Goal: Information Seeking & Learning: Learn about a topic

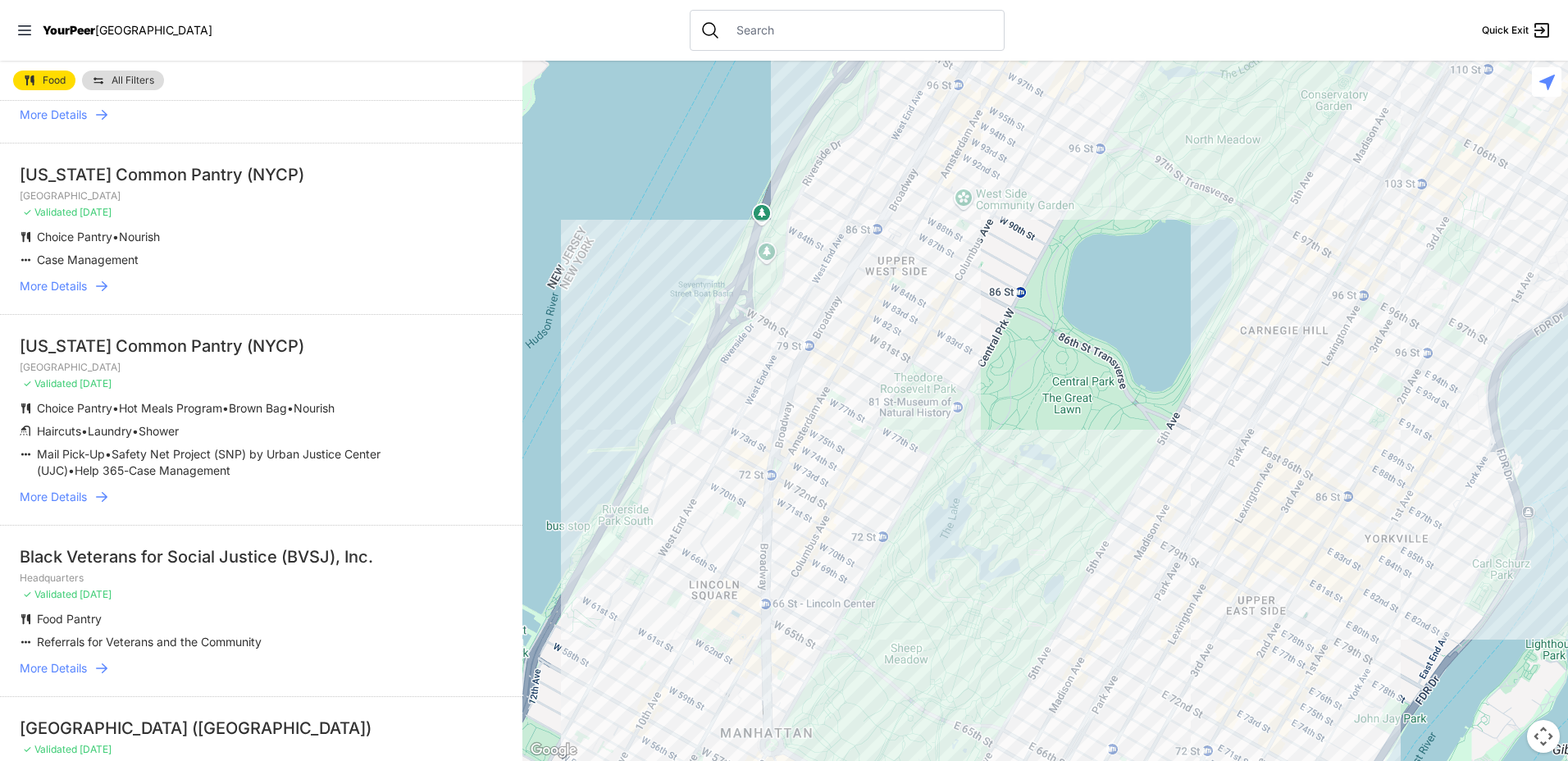
scroll to position [246, 0]
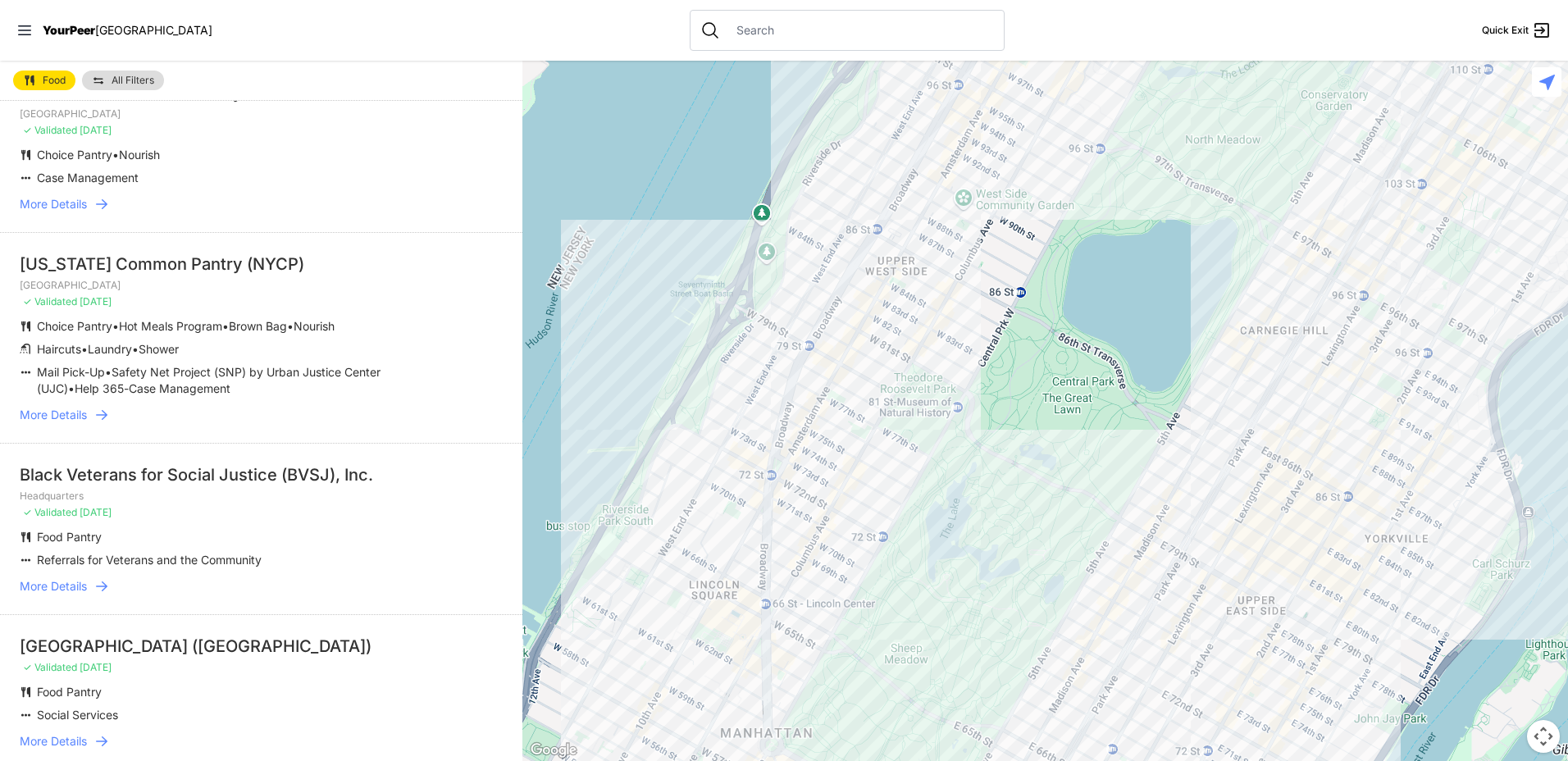
click at [79, 416] on span "More Details" at bounding box center [53, 415] width 67 height 17
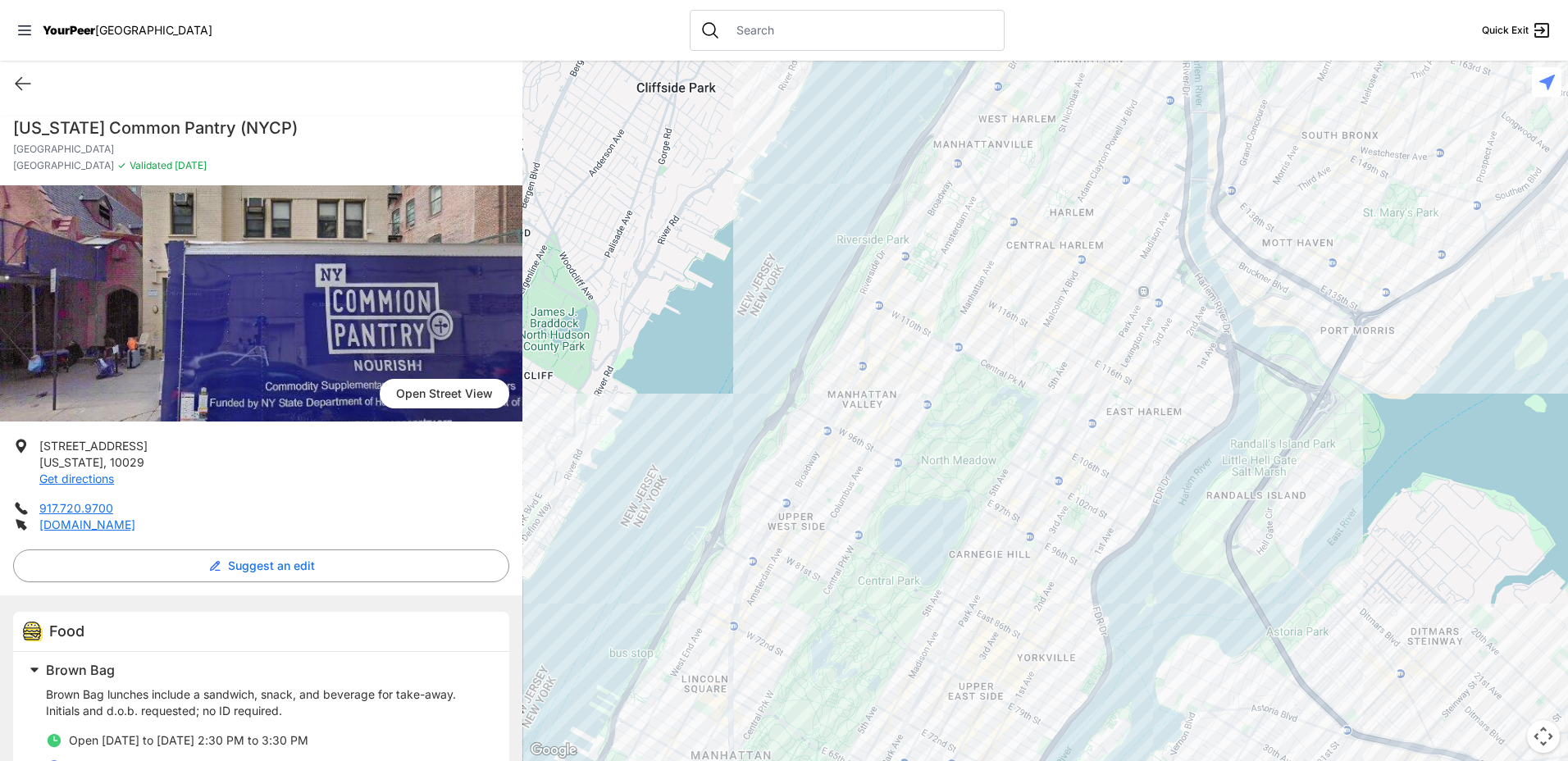
select select "recentlyUpdated"
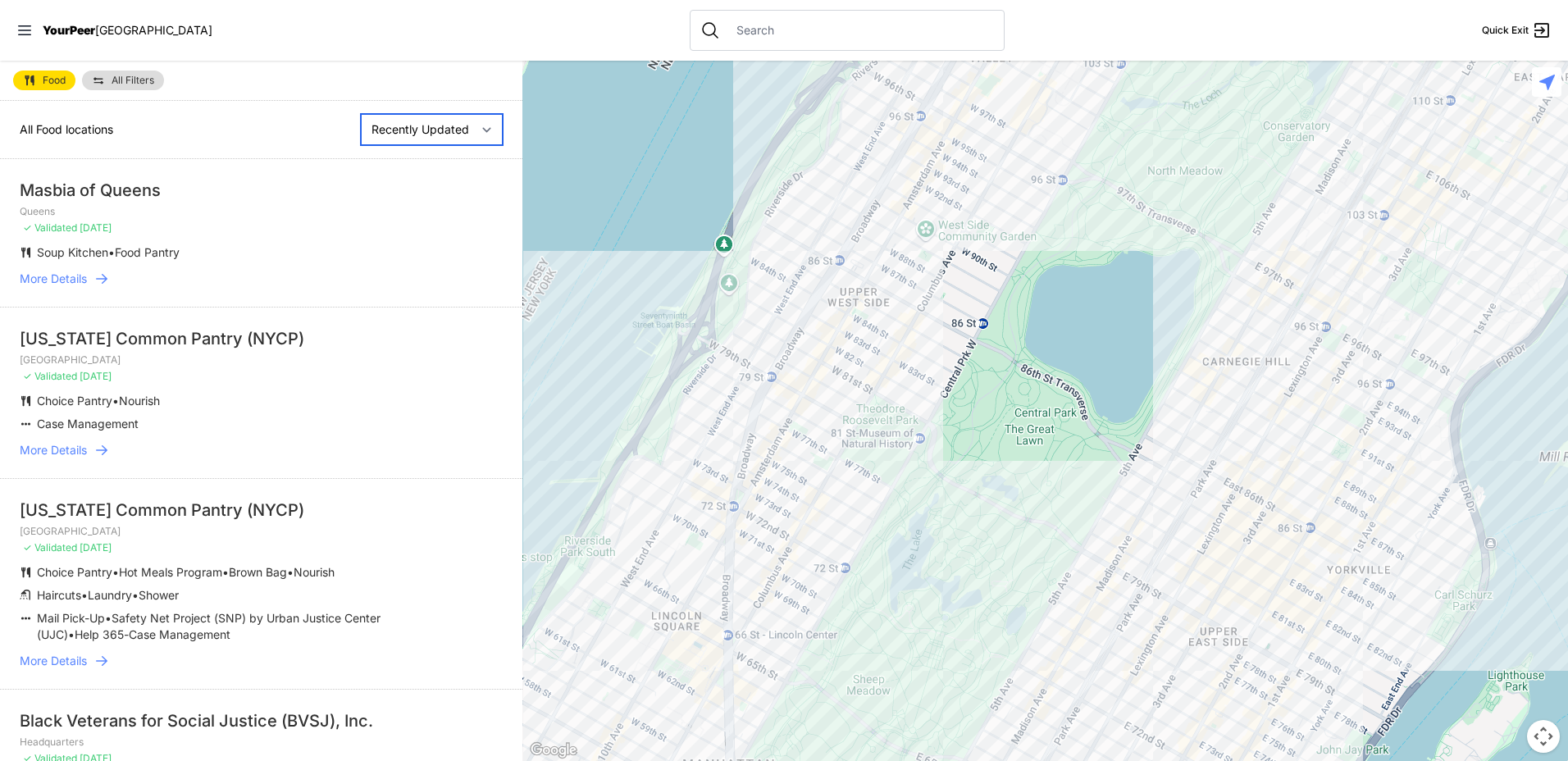
click at [426, 133] on select "Nearby Recently Updated Most Services" at bounding box center [431, 130] width 142 height 31
click at [129, 78] on span "All Filters" at bounding box center [133, 79] width 43 height 10
click at [126, 83] on span "All Filters" at bounding box center [133, 79] width 43 height 10
click at [99, 79] on div "Food All Filters All Food locations Nearby Recently Updated Most Services Masbi…" at bounding box center [261, 411] width 523 height 700
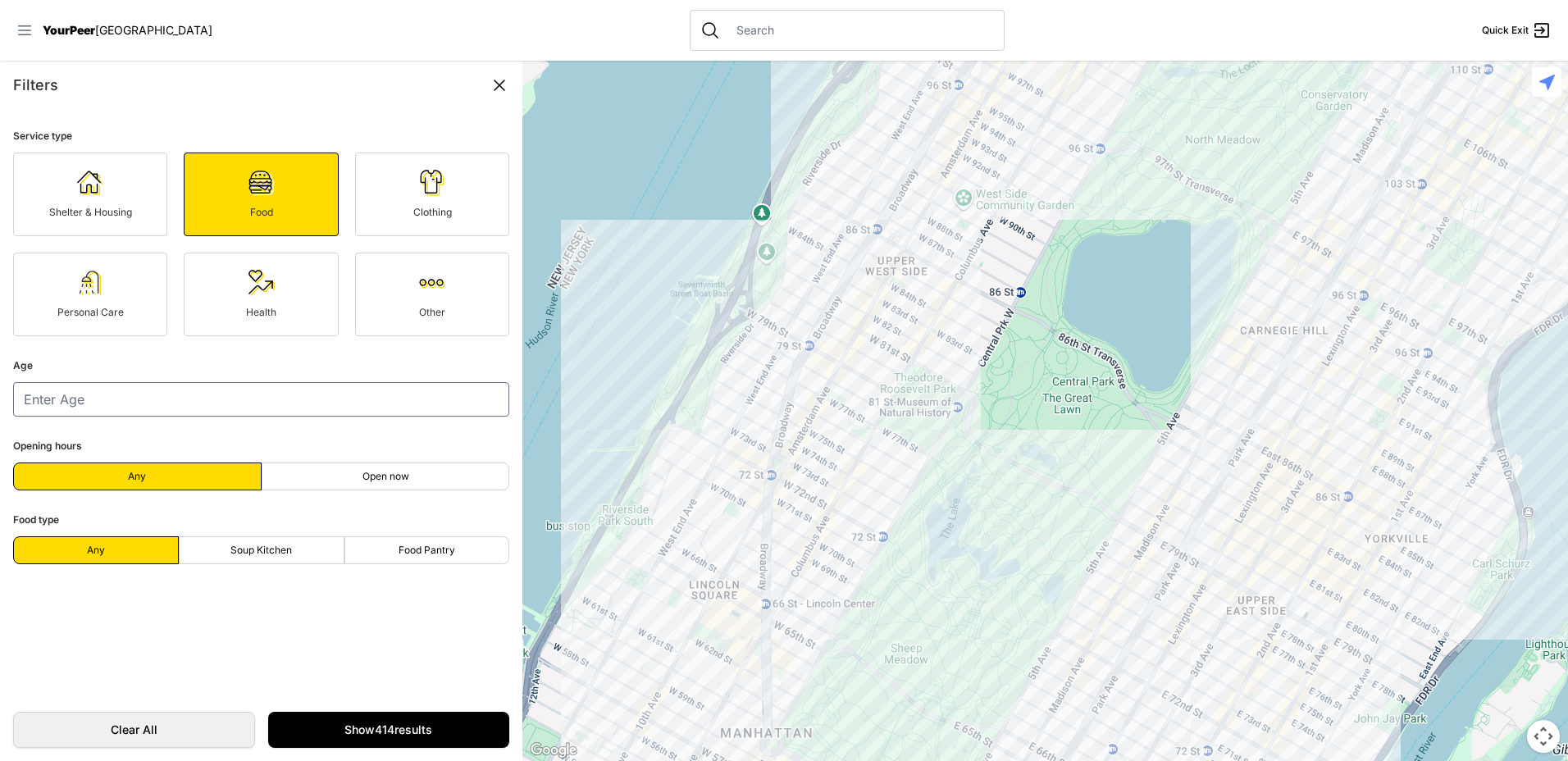
click at [22, 31] on icon at bounding box center [24, 30] width 13 height 10
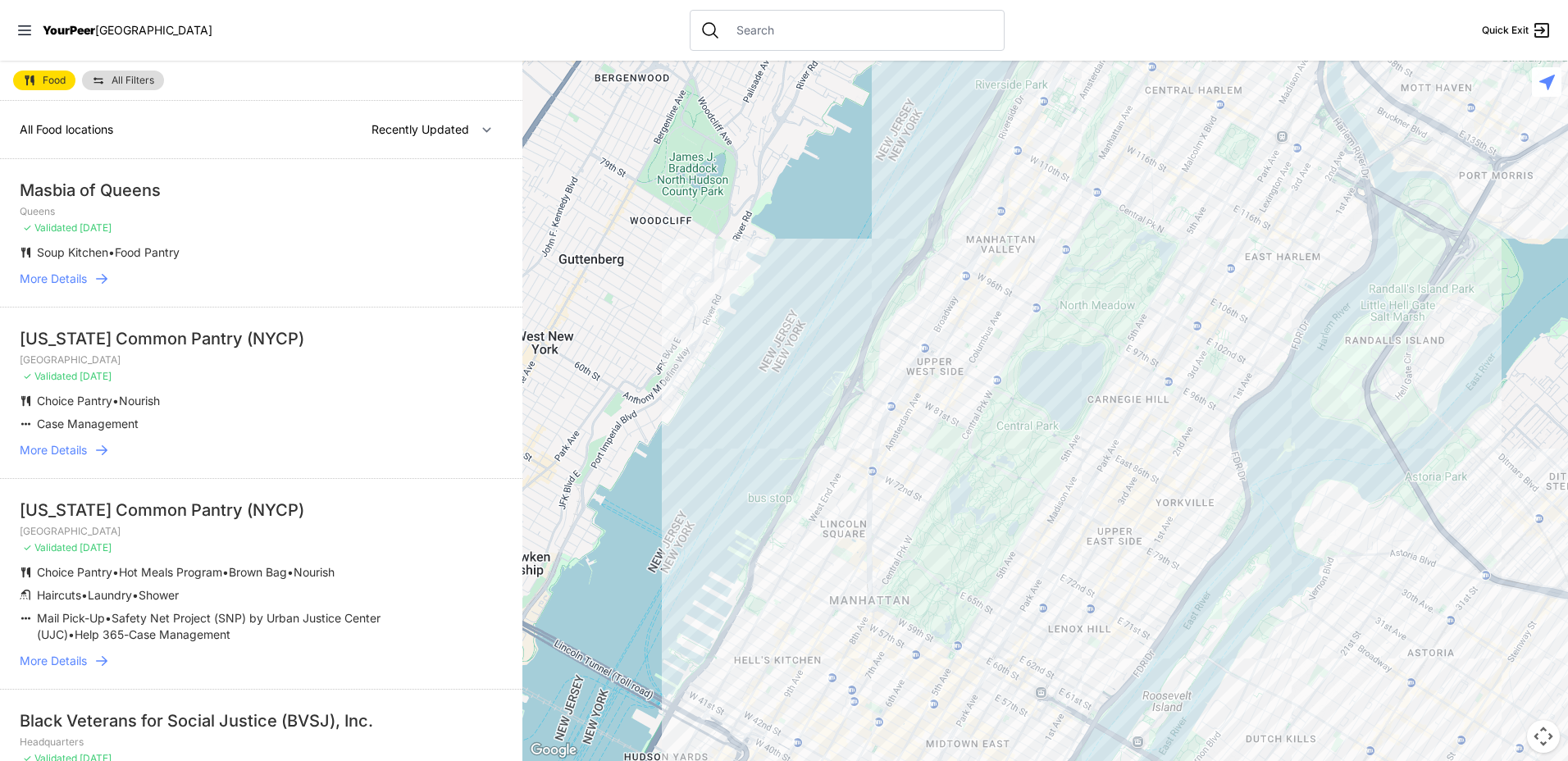
click at [67, 661] on span "More Details" at bounding box center [53, 661] width 67 height 17
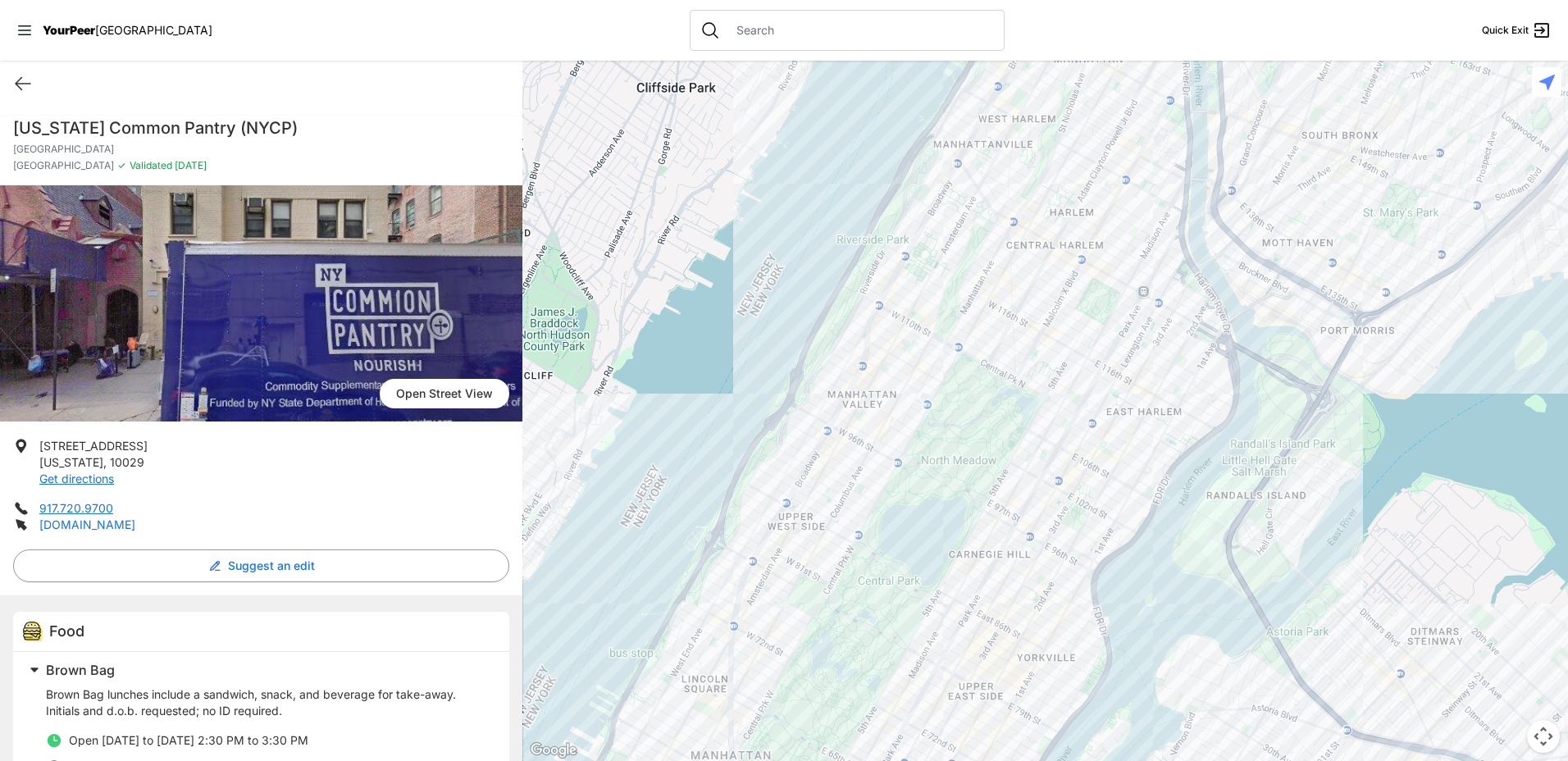
click at [86, 526] on link "[DOMAIN_NAME]" at bounding box center [87, 524] width 96 height 14
click at [17, 88] on icon at bounding box center [23, 84] width 20 height 20
select select "recentlyUpdated"
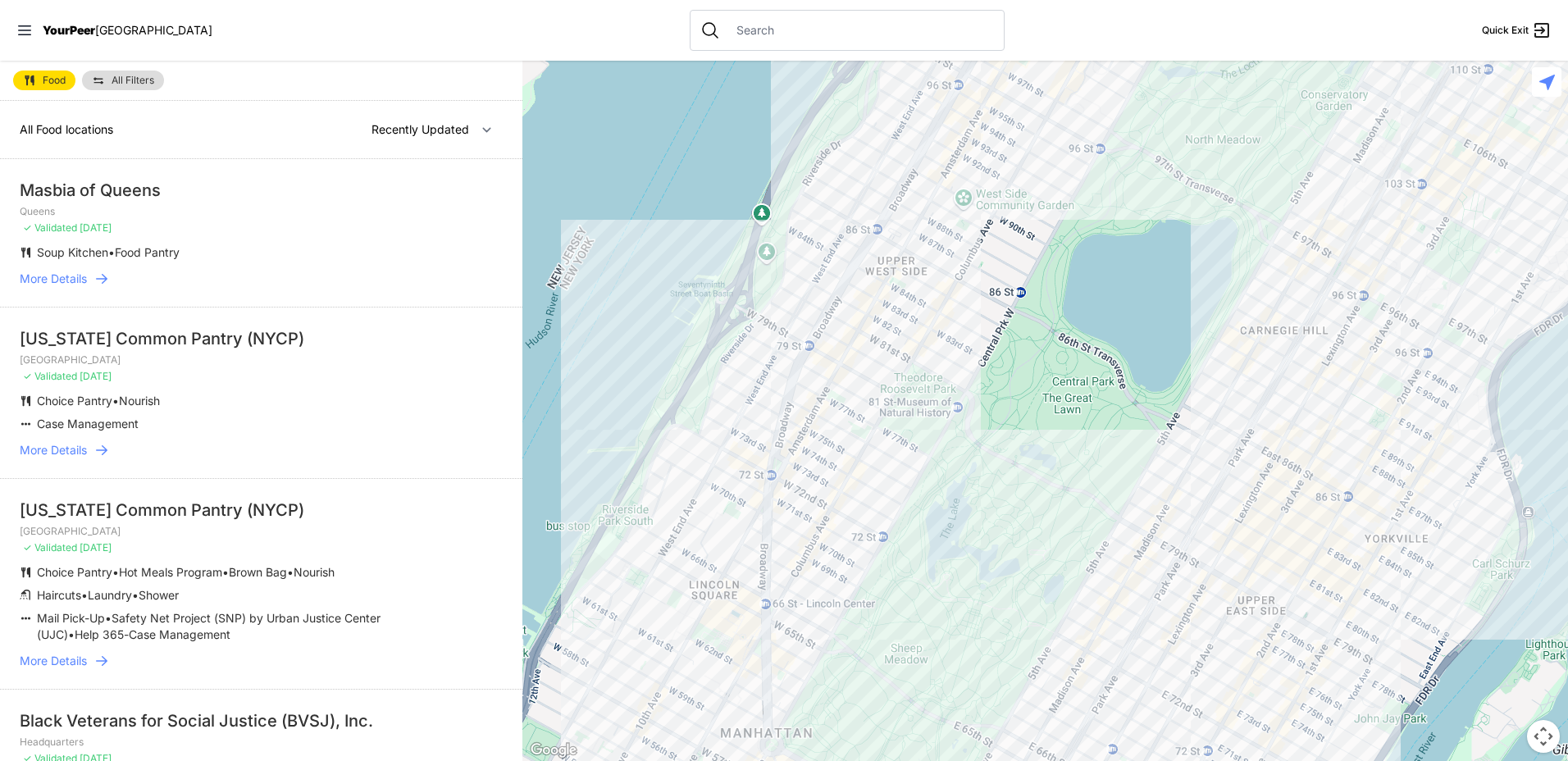
click at [72, 447] on span "More Details" at bounding box center [53, 449] width 67 height 17
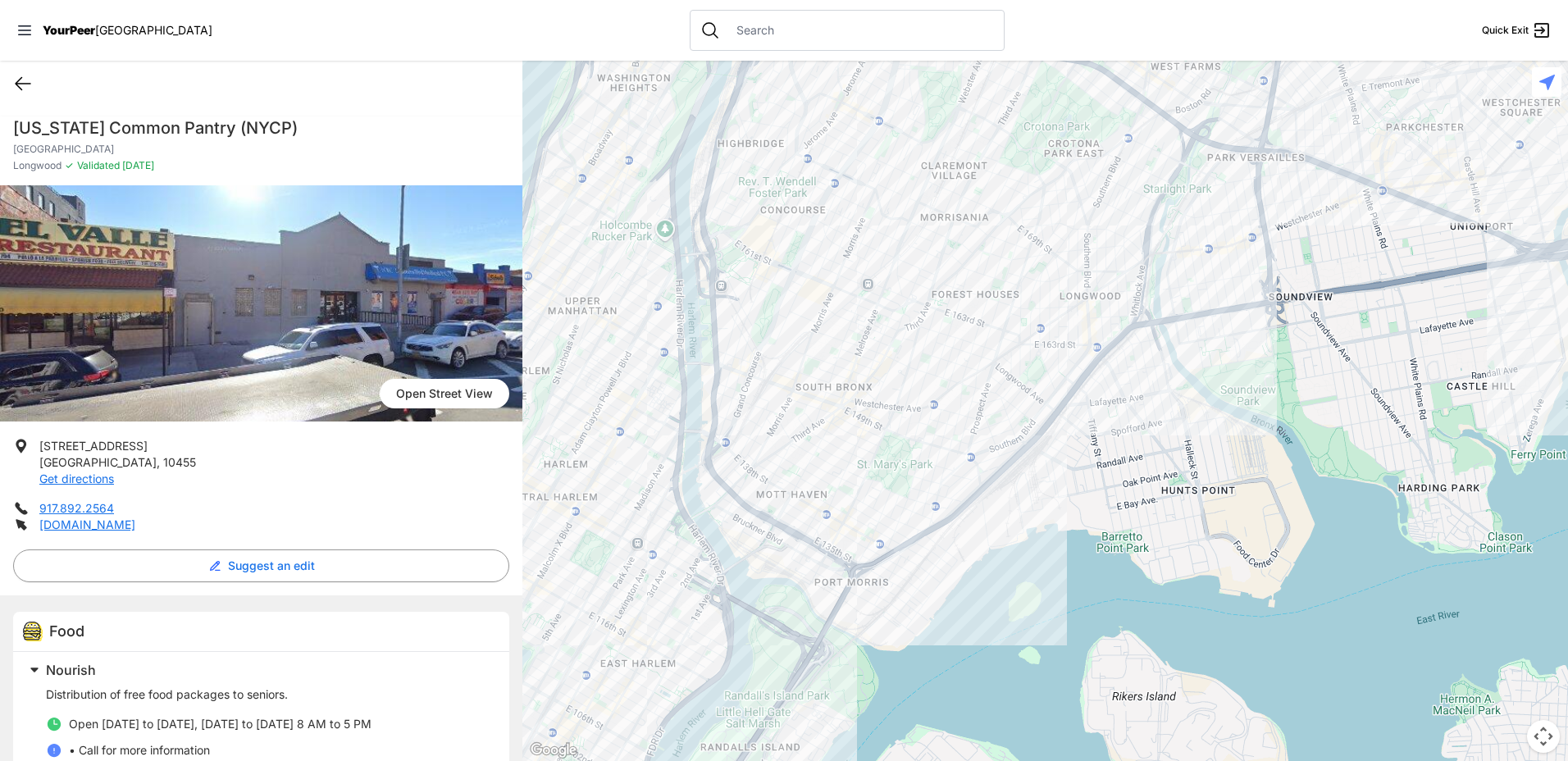
click at [32, 85] on icon at bounding box center [23, 84] width 20 height 20
select select "recentlyUpdated"
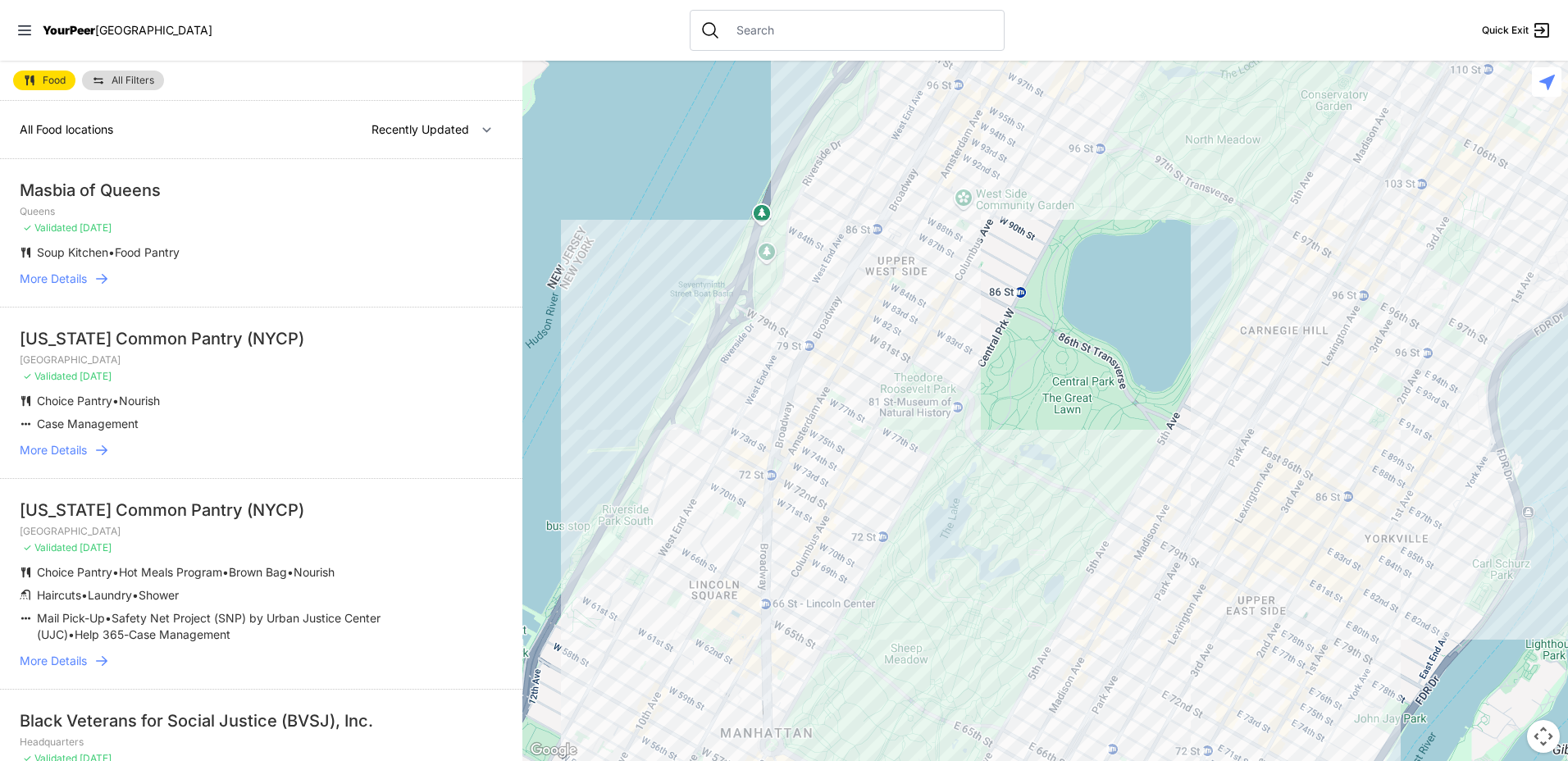
scroll to position [164, 0]
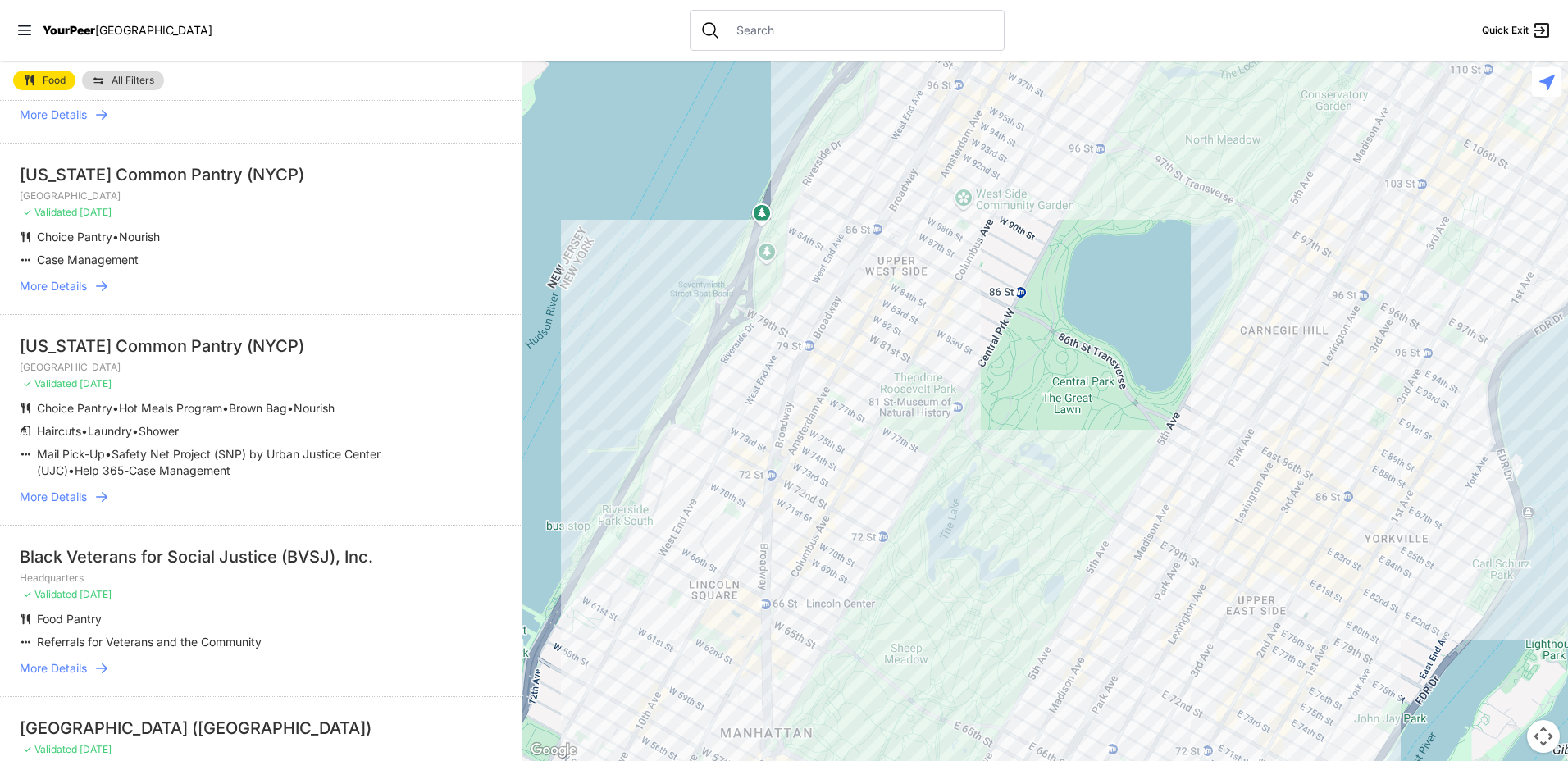
click at [50, 495] on span "More Details" at bounding box center [53, 497] width 67 height 17
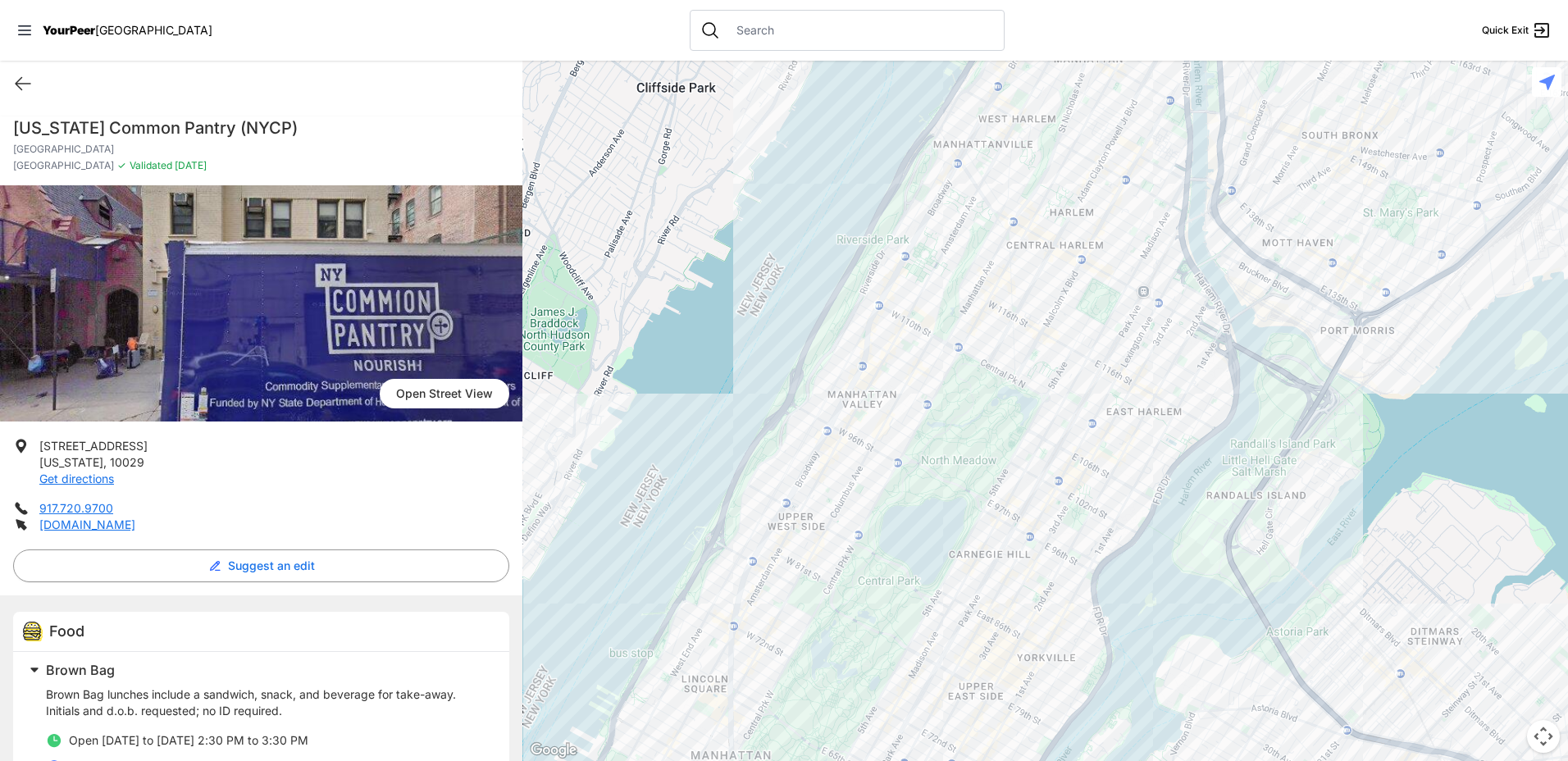
drag, startPoint x: 20, startPoint y: 75, endPoint x: 127, endPoint y: 182, distance: 151.3
click at [20, 76] on icon at bounding box center [23, 84] width 20 height 20
select select "recentlyUpdated"
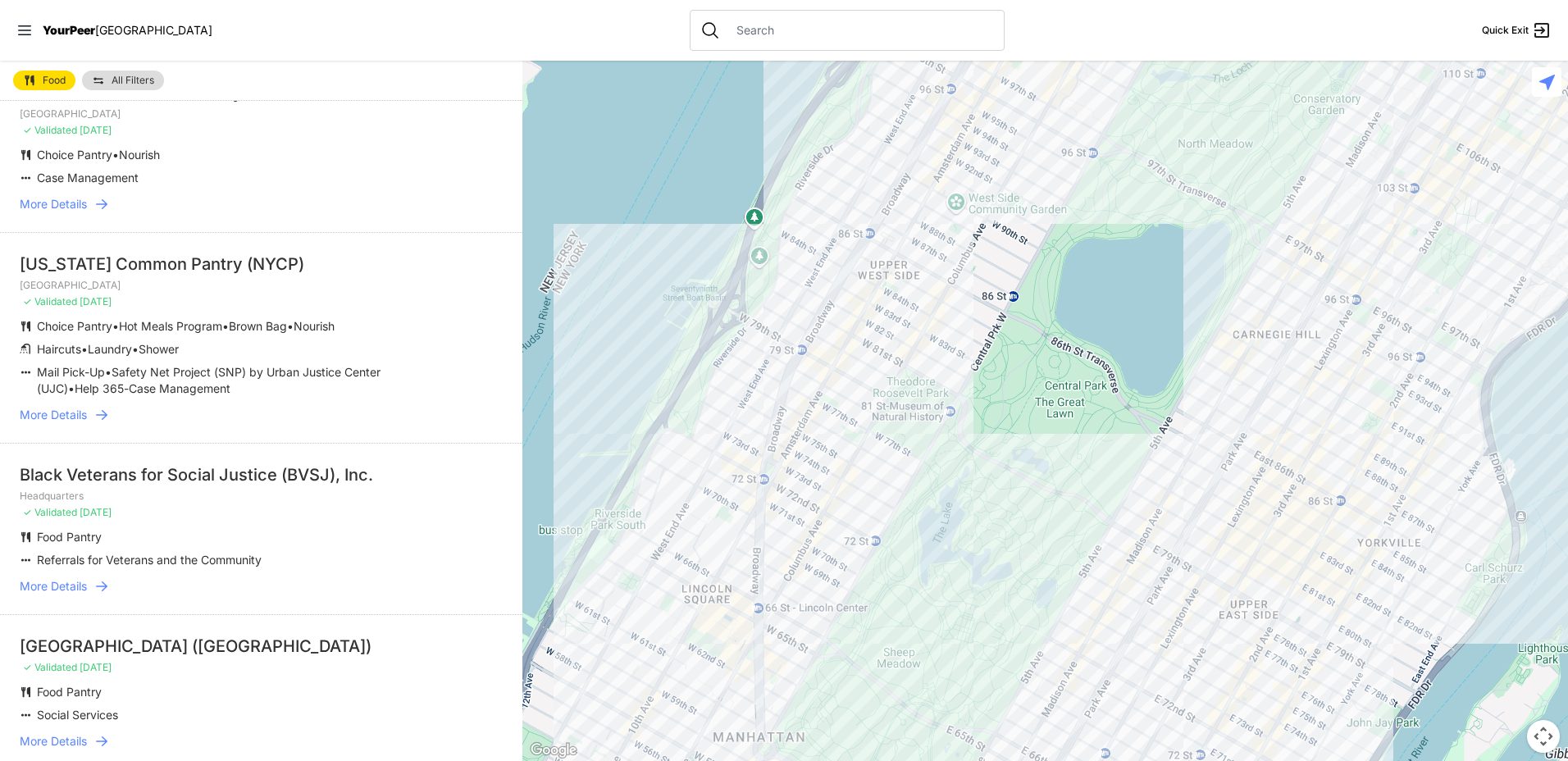
scroll to position [736, 0]
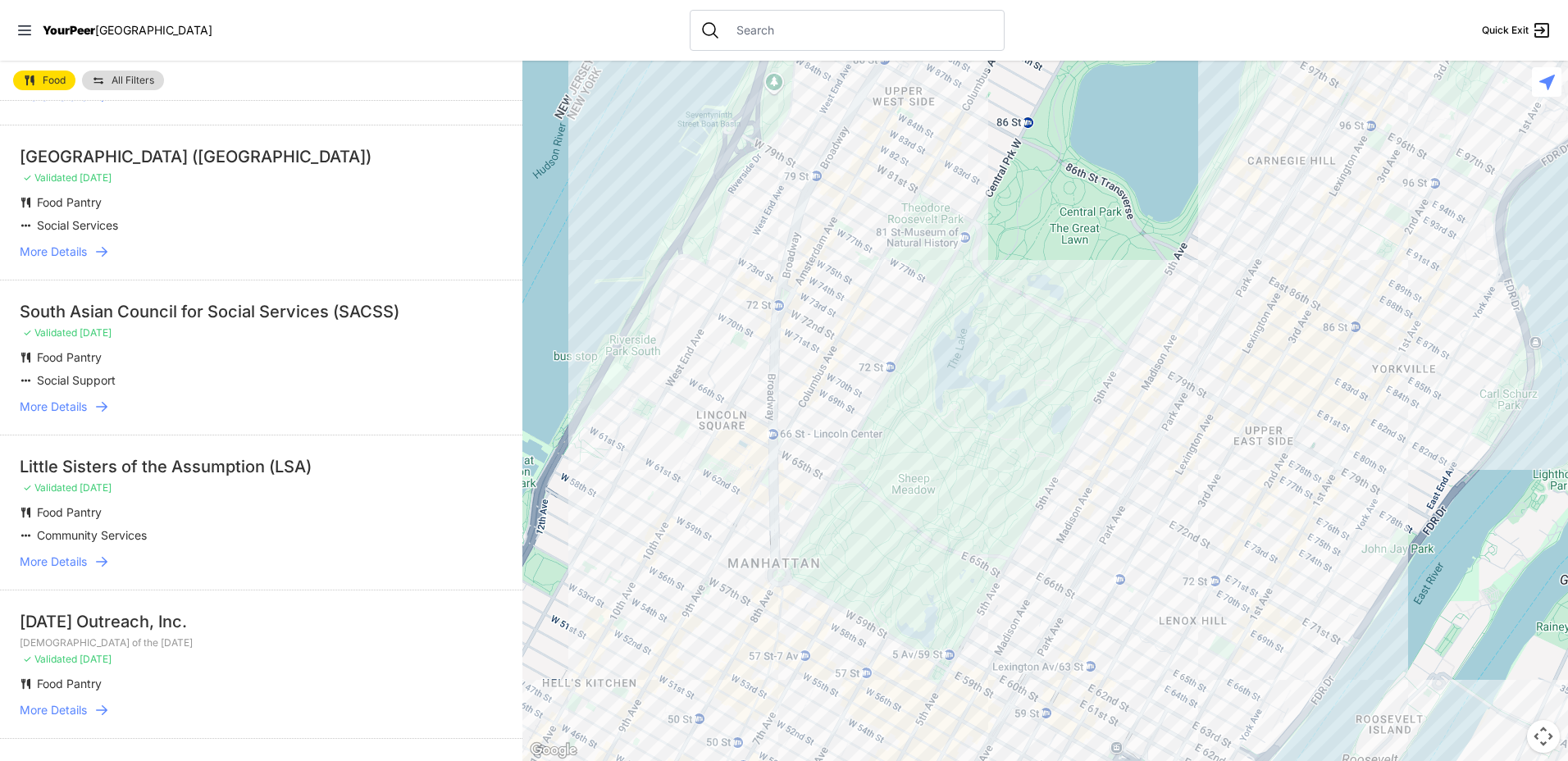
drag, startPoint x: 1510, startPoint y: 596, endPoint x: 1506, endPoint y: 496, distance: 100.1
click at [1506, 496] on div at bounding box center [1046, 411] width 1046 height 700
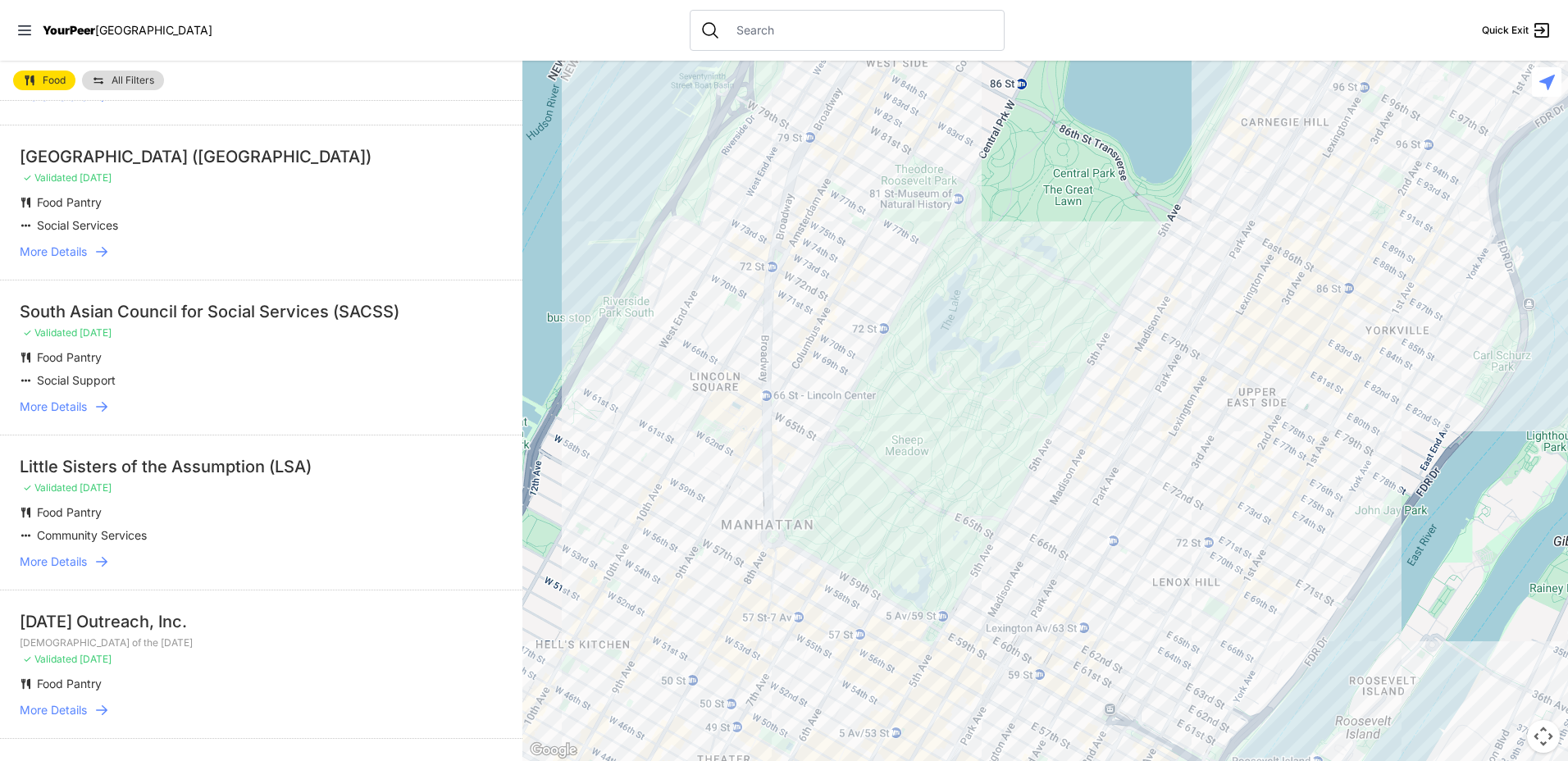
drag, startPoint x: 1300, startPoint y: 576, endPoint x: 1293, endPoint y: 540, distance: 36.7
click at [1293, 540] on div at bounding box center [1046, 411] width 1046 height 700
click at [1274, 482] on div at bounding box center [1046, 411] width 1046 height 700
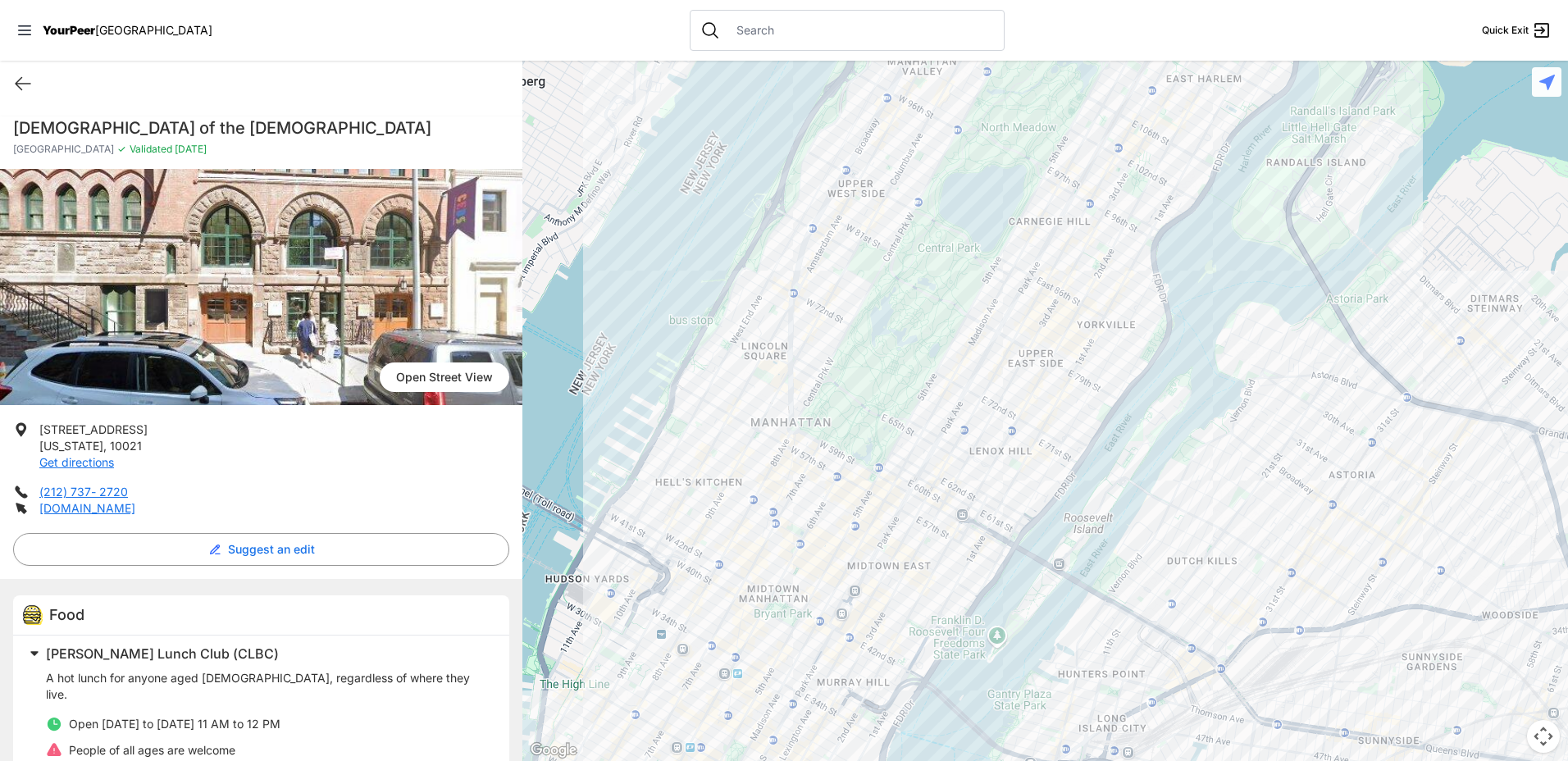
click at [1039, 346] on div at bounding box center [1046, 411] width 1046 height 700
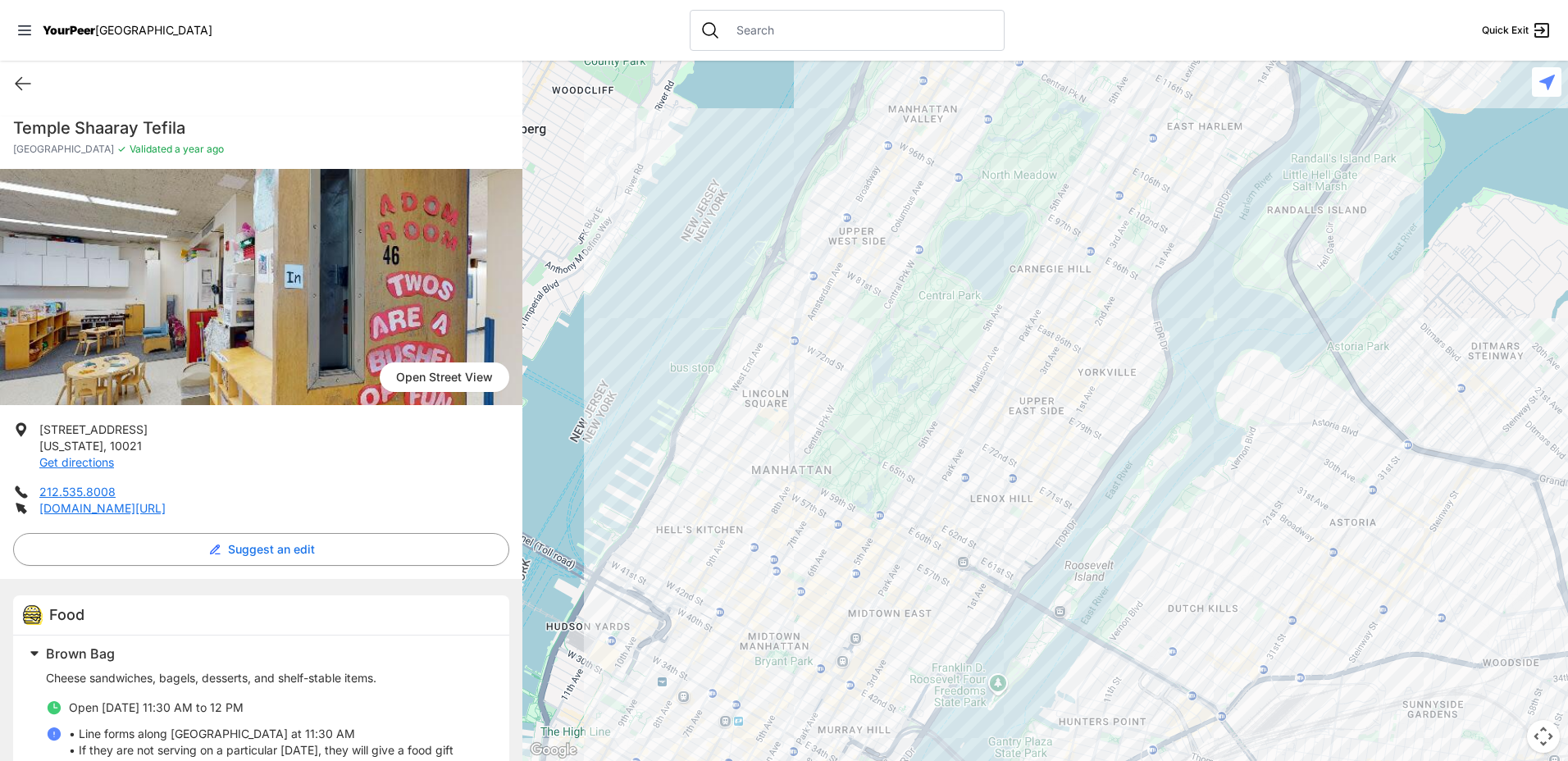
click at [1013, 369] on div at bounding box center [1046, 411] width 1046 height 700
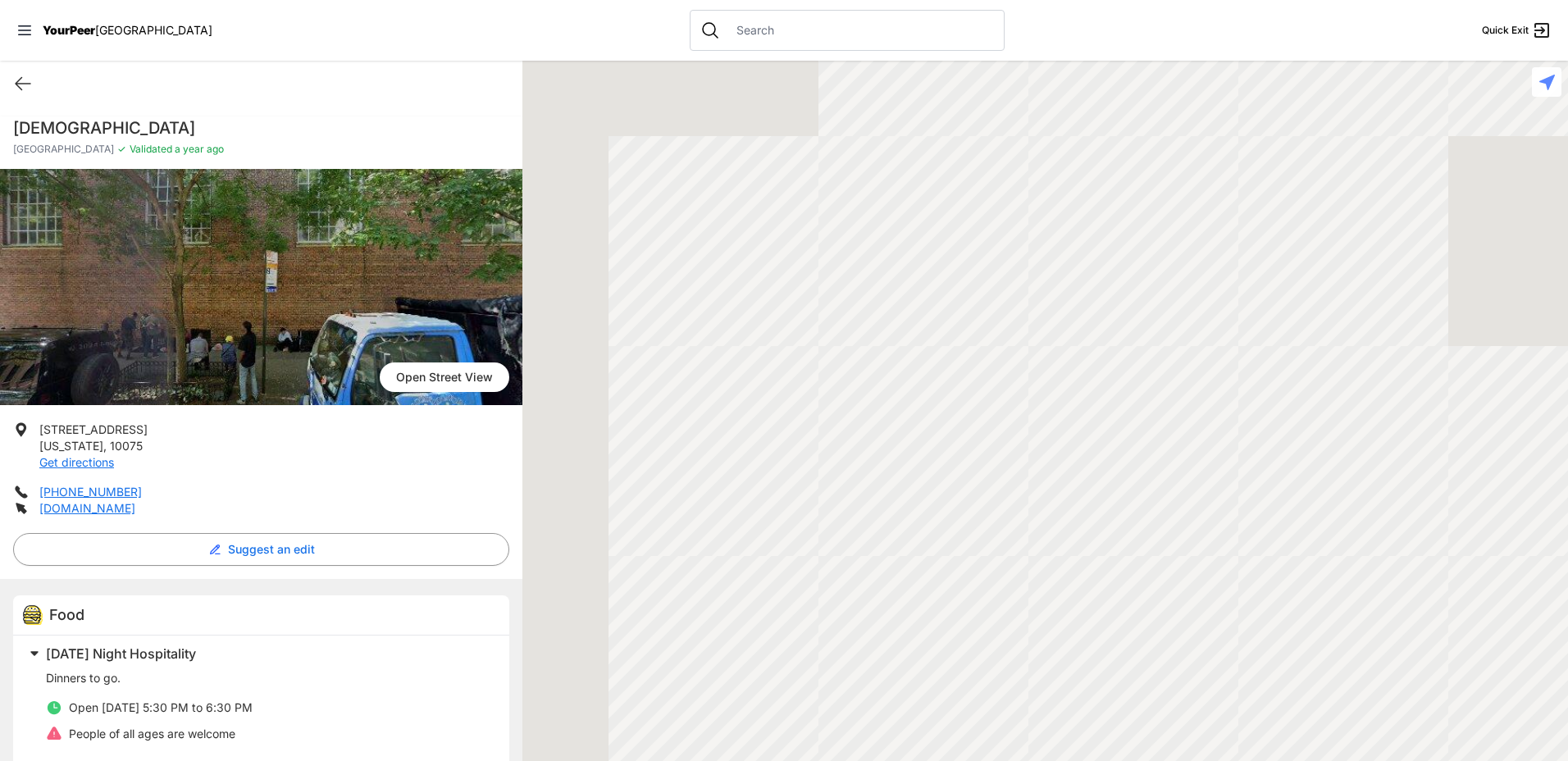
click at [1022, 366] on div at bounding box center [1046, 411] width 1046 height 700
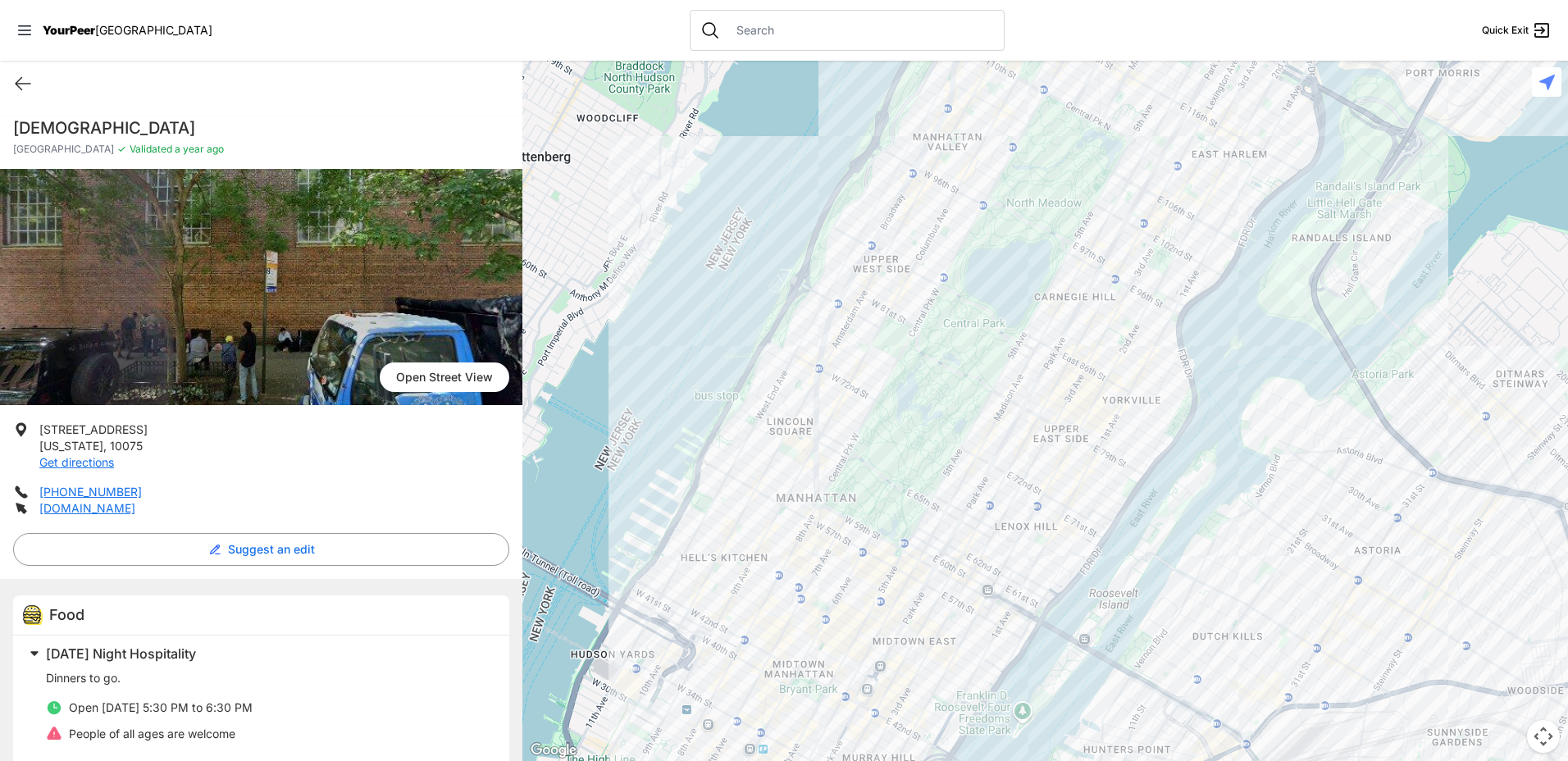
drag, startPoint x: 27, startPoint y: 85, endPoint x: 38, endPoint y: 88, distance: 11.4
click at [28, 85] on icon at bounding box center [23, 84] width 20 height 20
select select "recentlyUpdated"
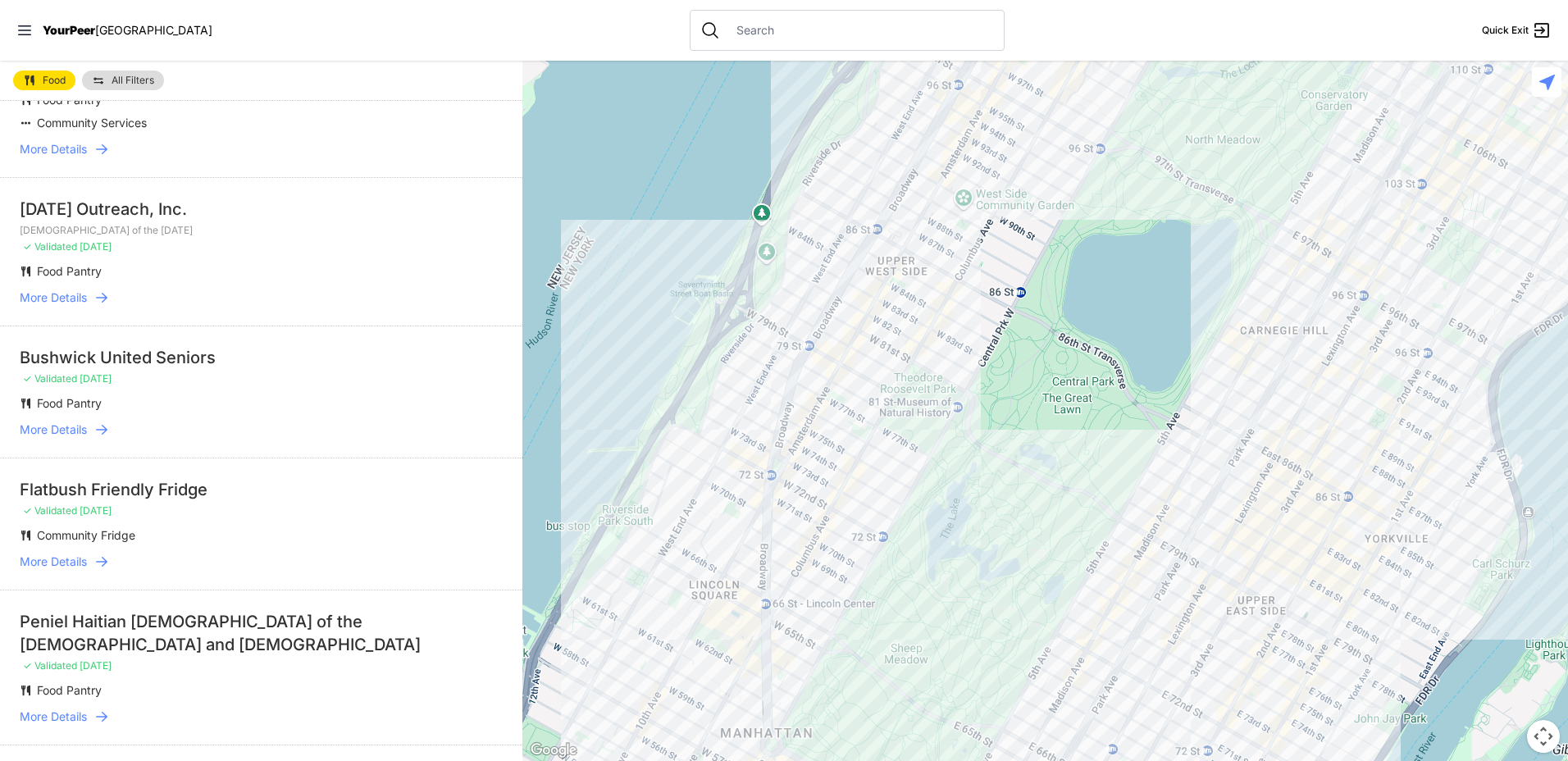
scroll to position [1230, 0]
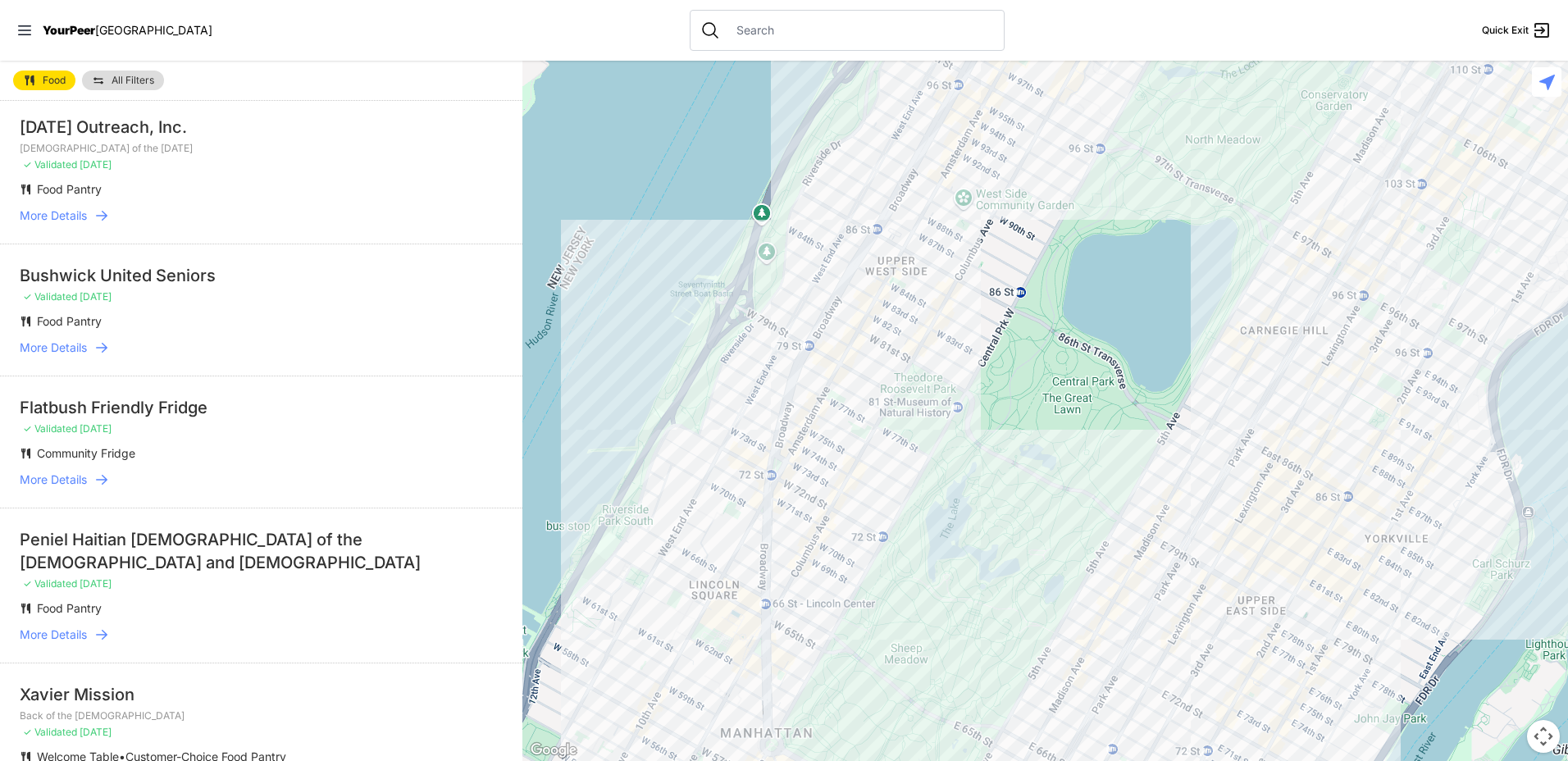
click at [1225, 400] on div at bounding box center [1046, 411] width 1046 height 700
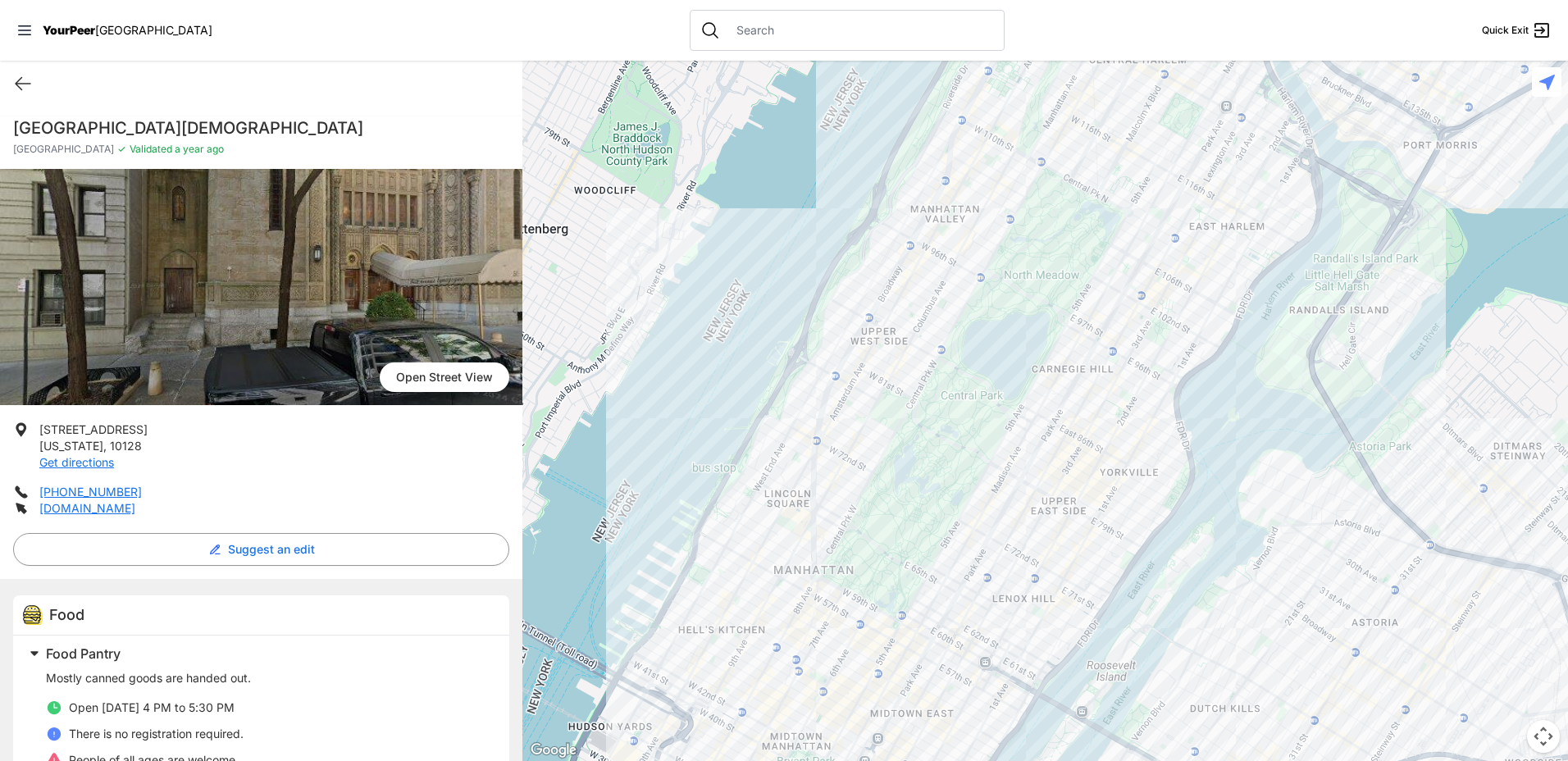
scroll to position [44, 0]
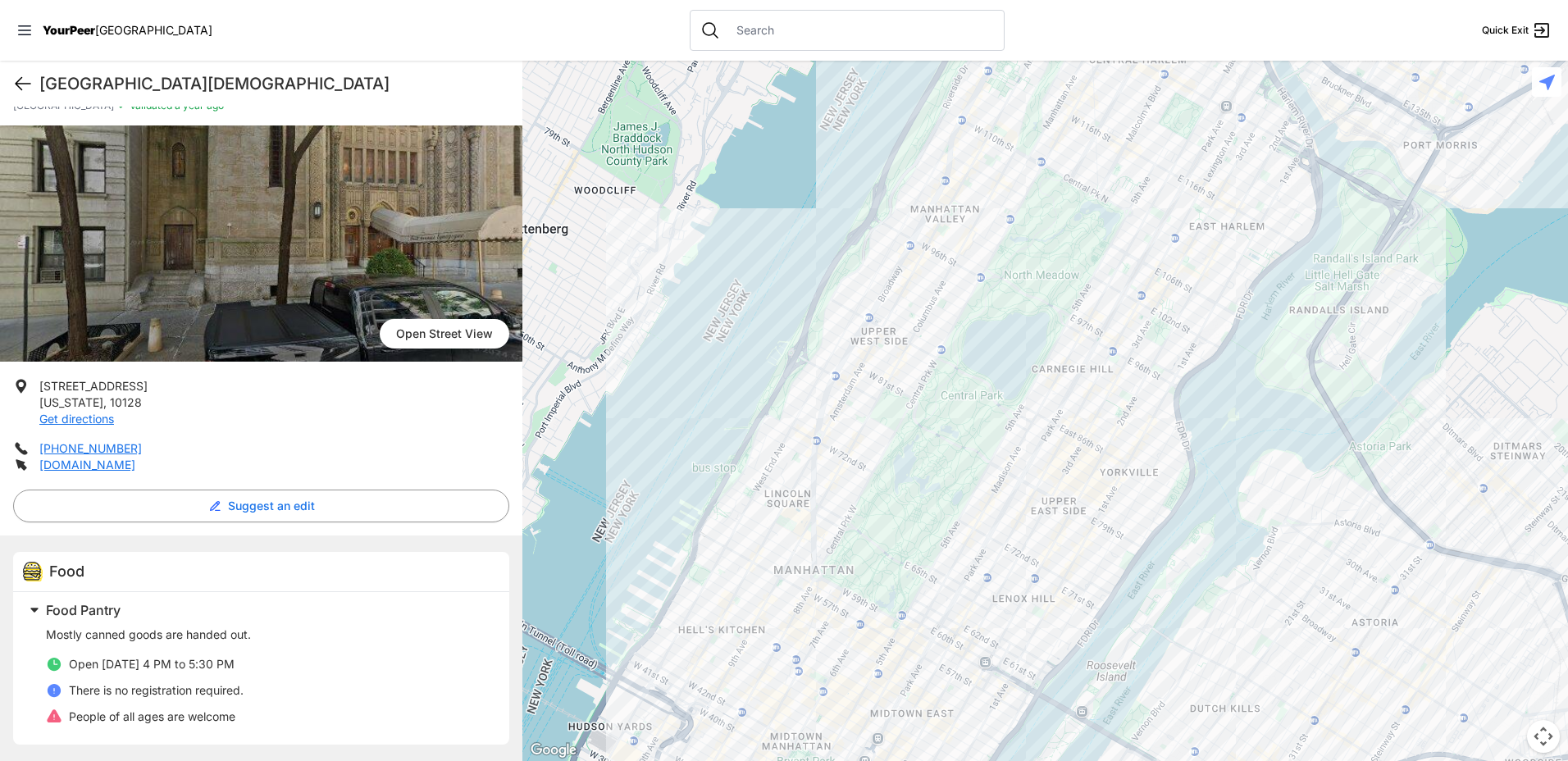
click at [13, 75] on icon at bounding box center [23, 84] width 20 height 20
select select "recentlyUpdated"
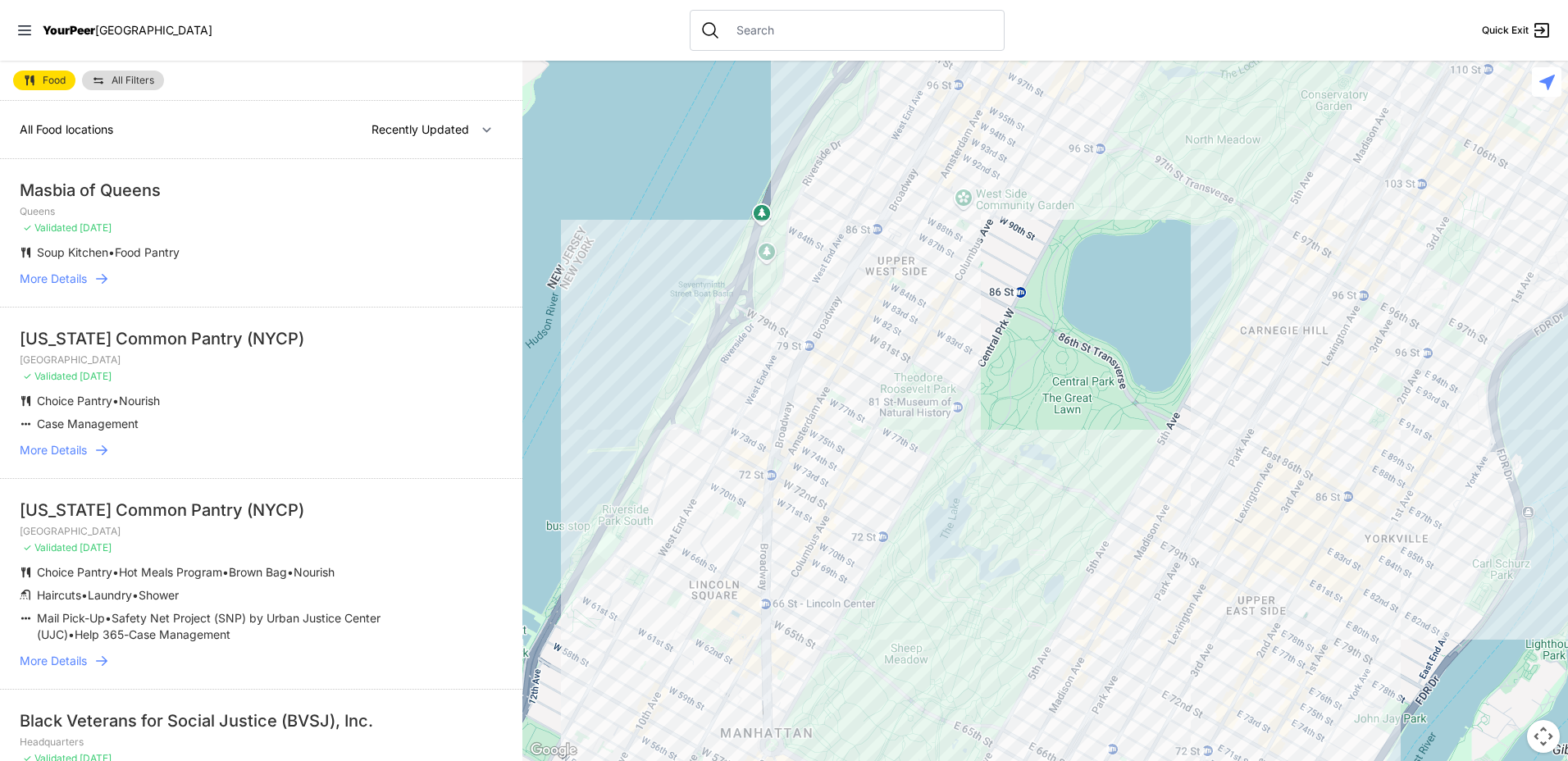
click at [78, 122] on span "All Food locations" at bounding box center [66, 129] width 93 height 14
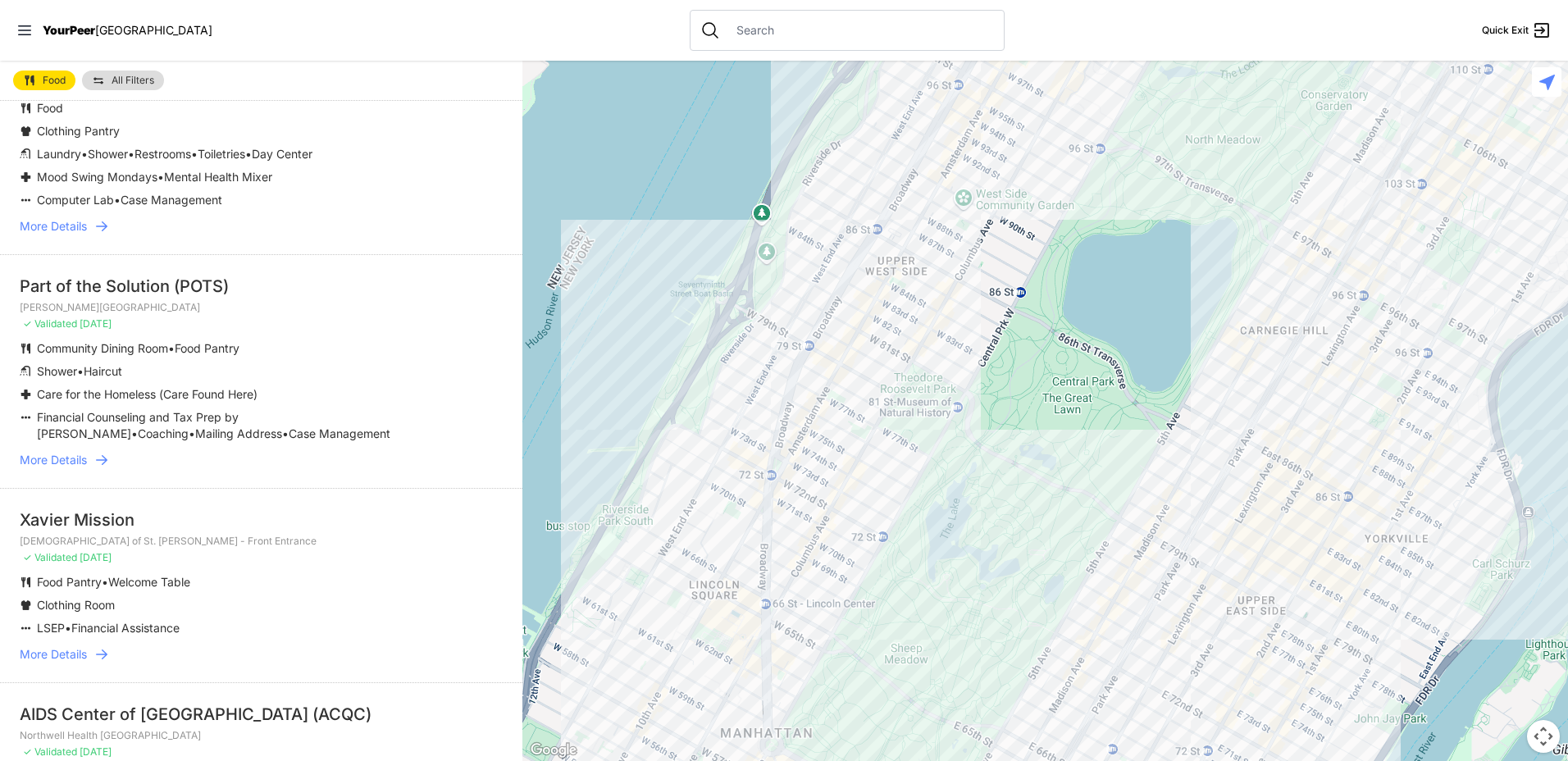
scroll to position [2214, 0]
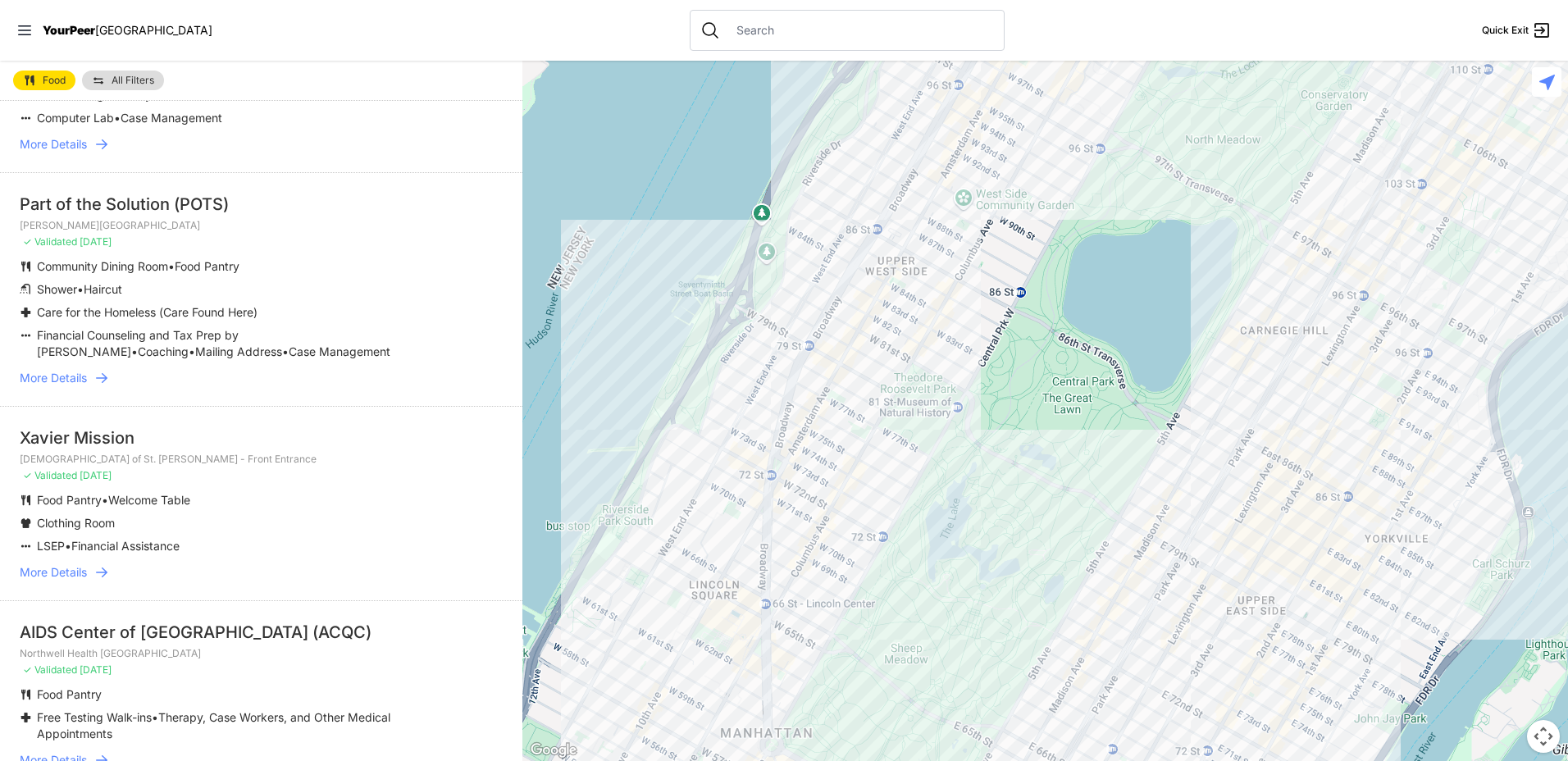
click at [68, 570] on span "More Details" at bounding box center [53, 572] width 67 height 17
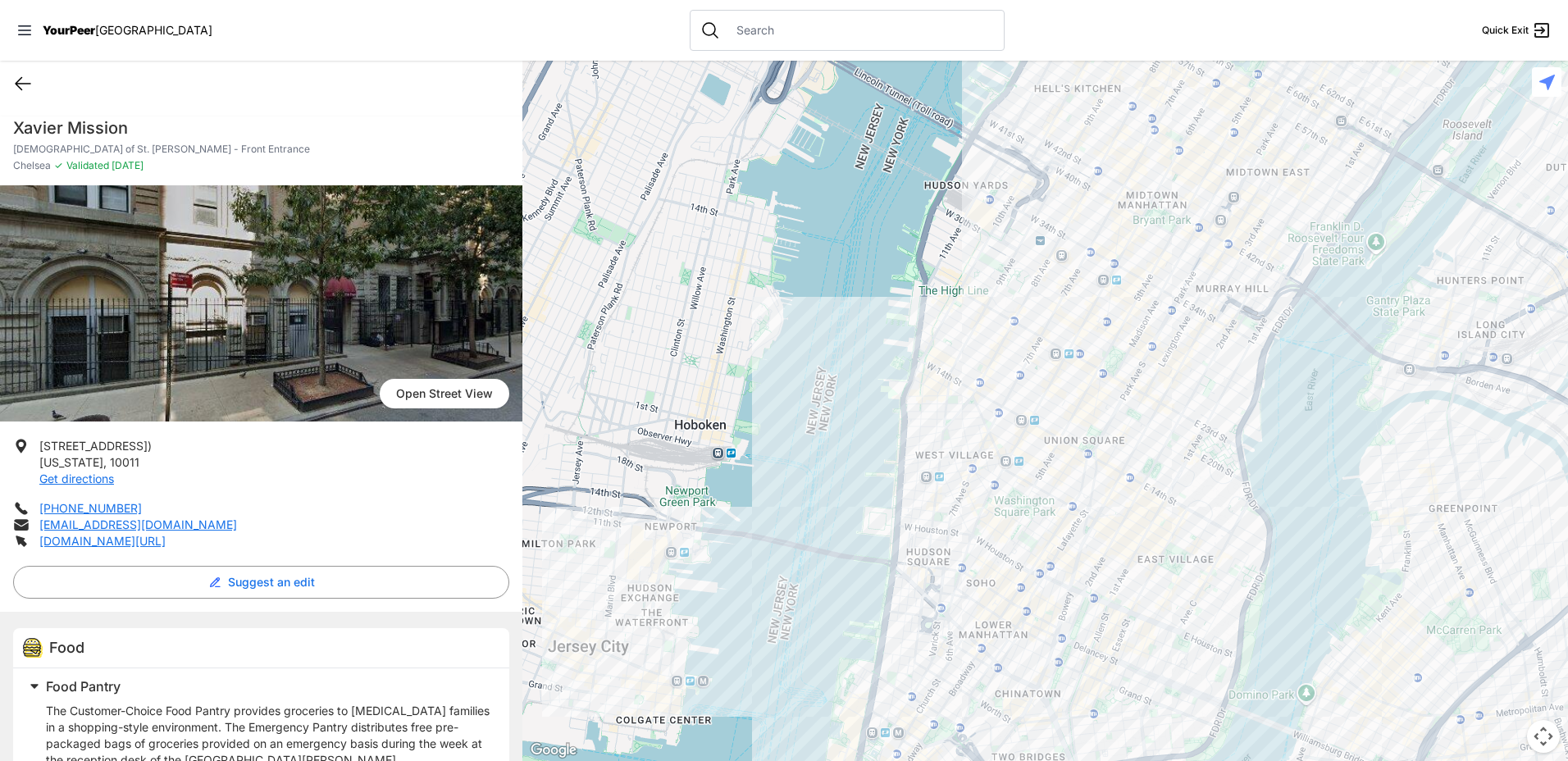
click at [32, 88] on icon at bounding box center [23, 84] width 20 height 20
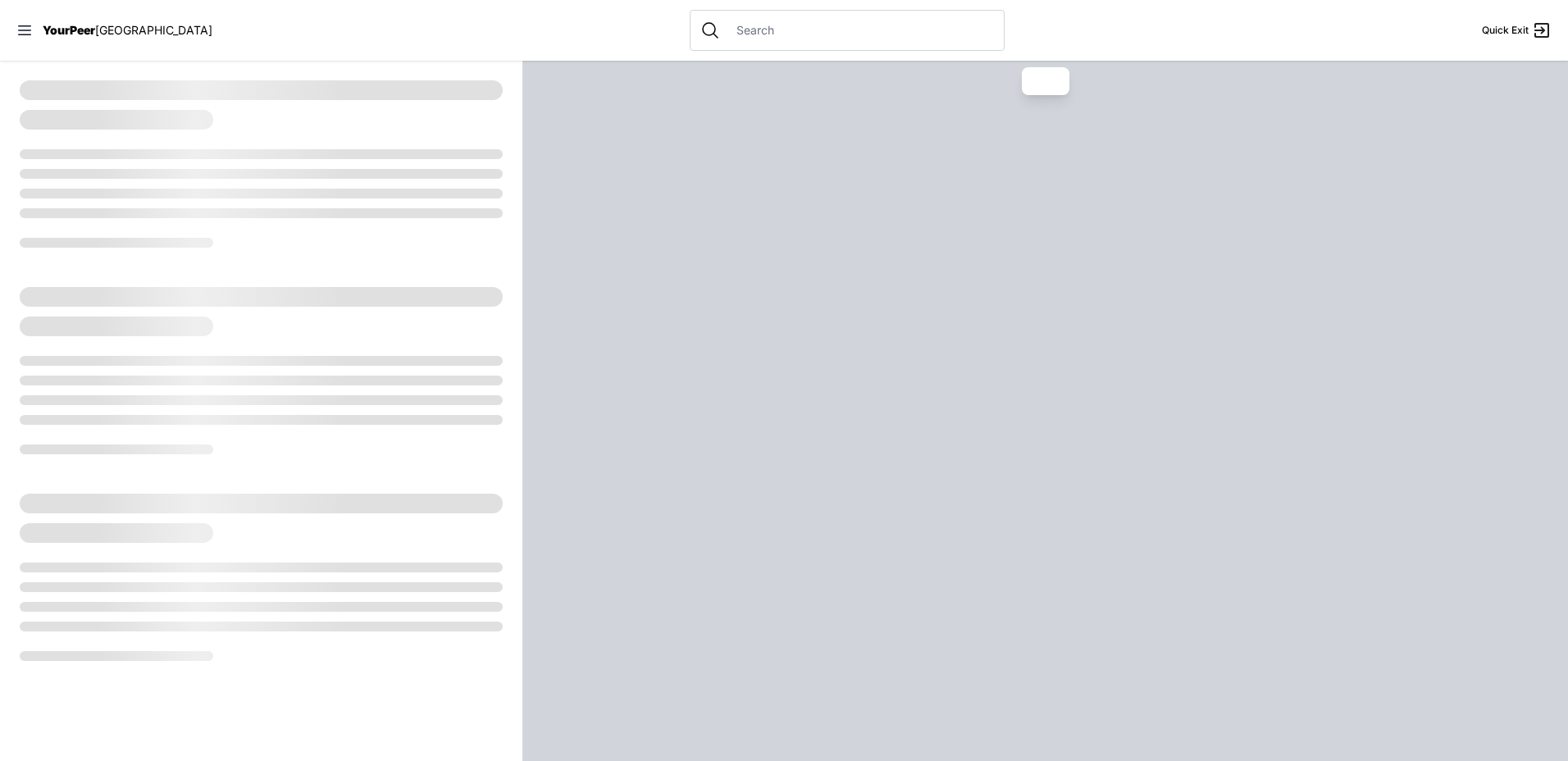
select select "recentlyUpdated"
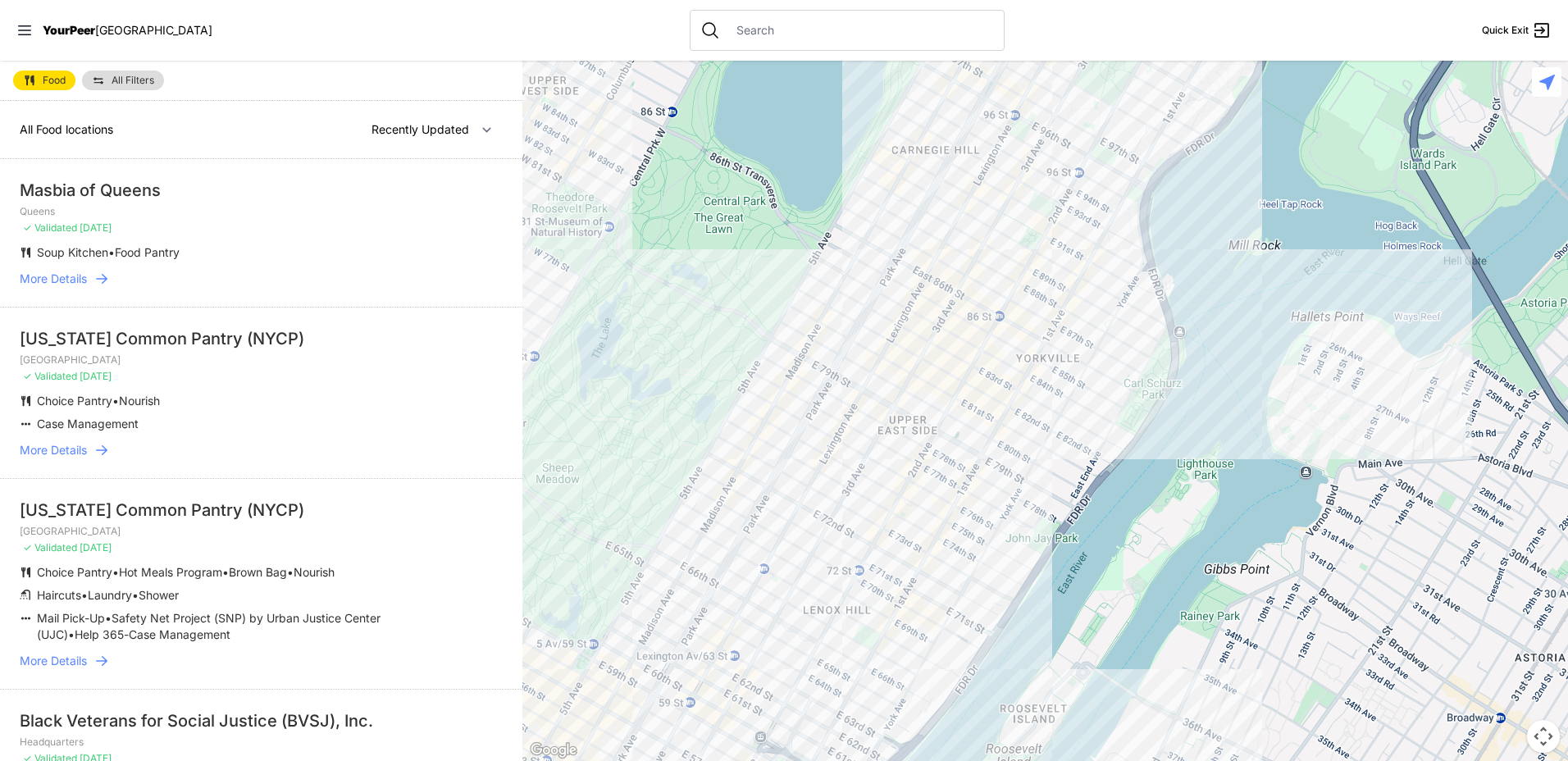
drag, startPoint x: 1194, startPoint y: 502, endPoint x: 848, endPoint y: 321, distance: 390.5
click at [848, 321] on div at bounding box center [1046, 411] width 1046 height 700
click at [1043, 288] on div at bounding box center [1046, 411] width 1046 height 700
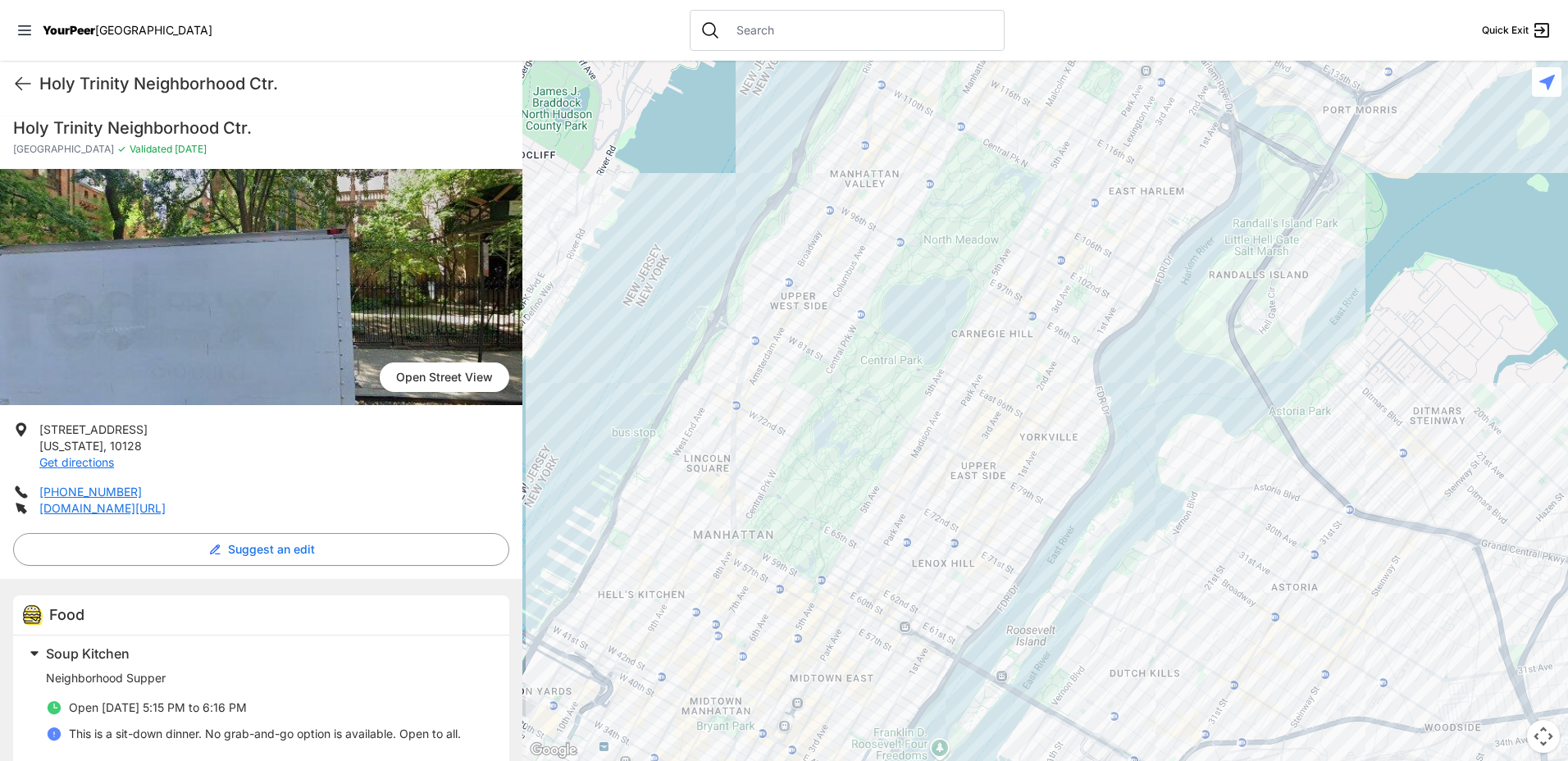
scroll to position [27, 0]
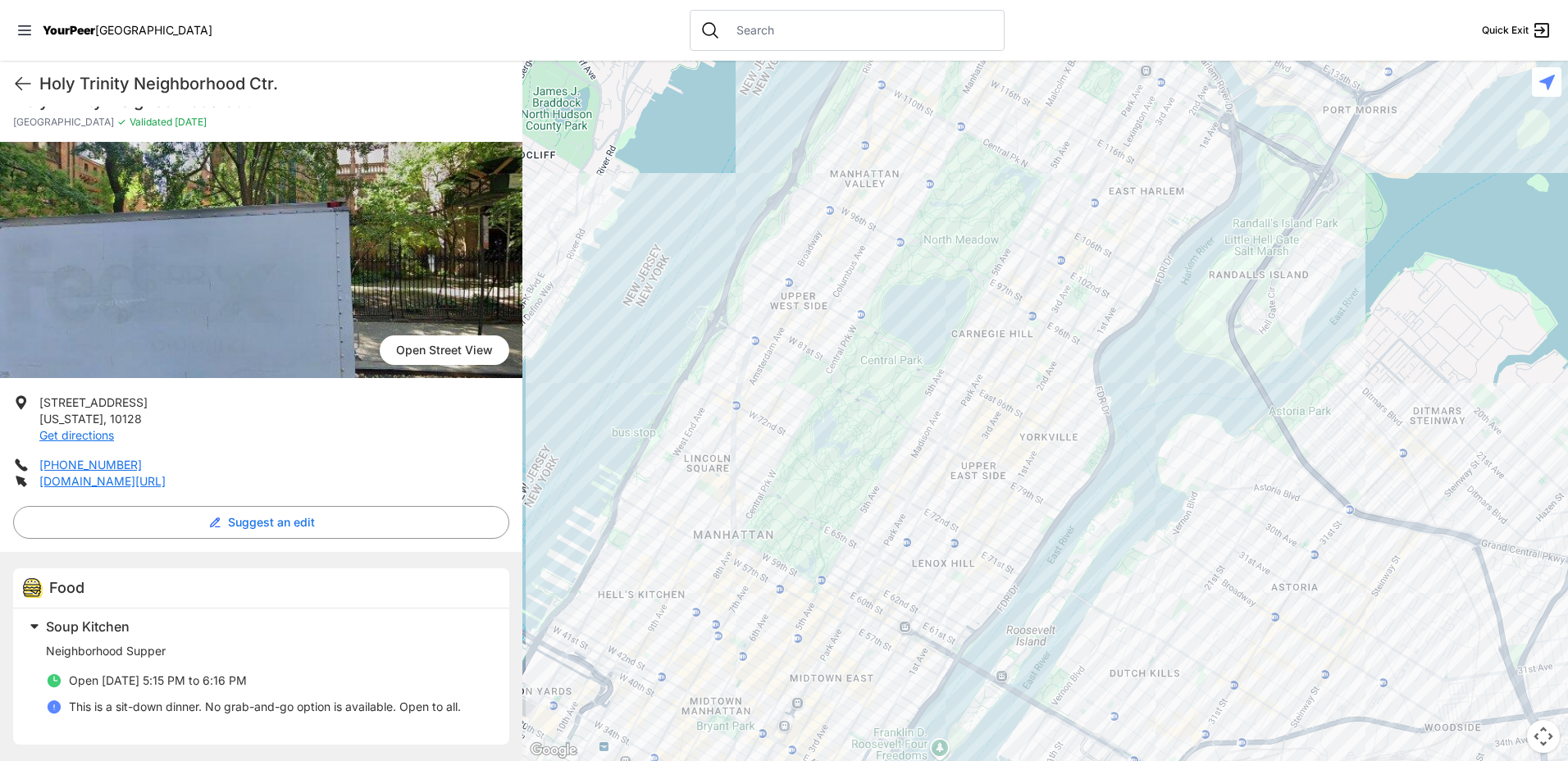
click at [960, 352] on div at bounding box center [1046, 411] width 1046 height 700
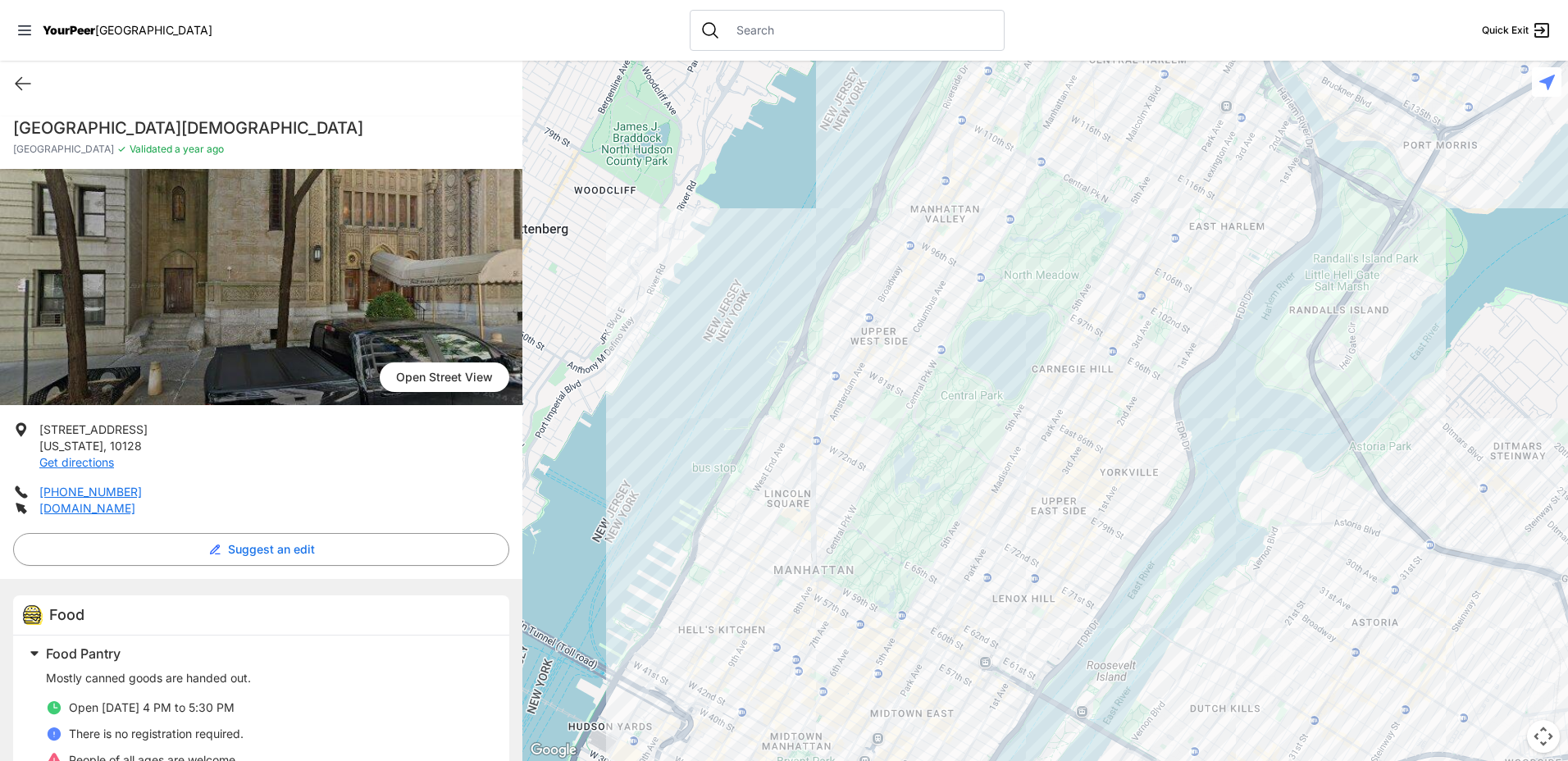
click at [979, 558] on div at bounding box center [1046, 411] width 1046 height 700
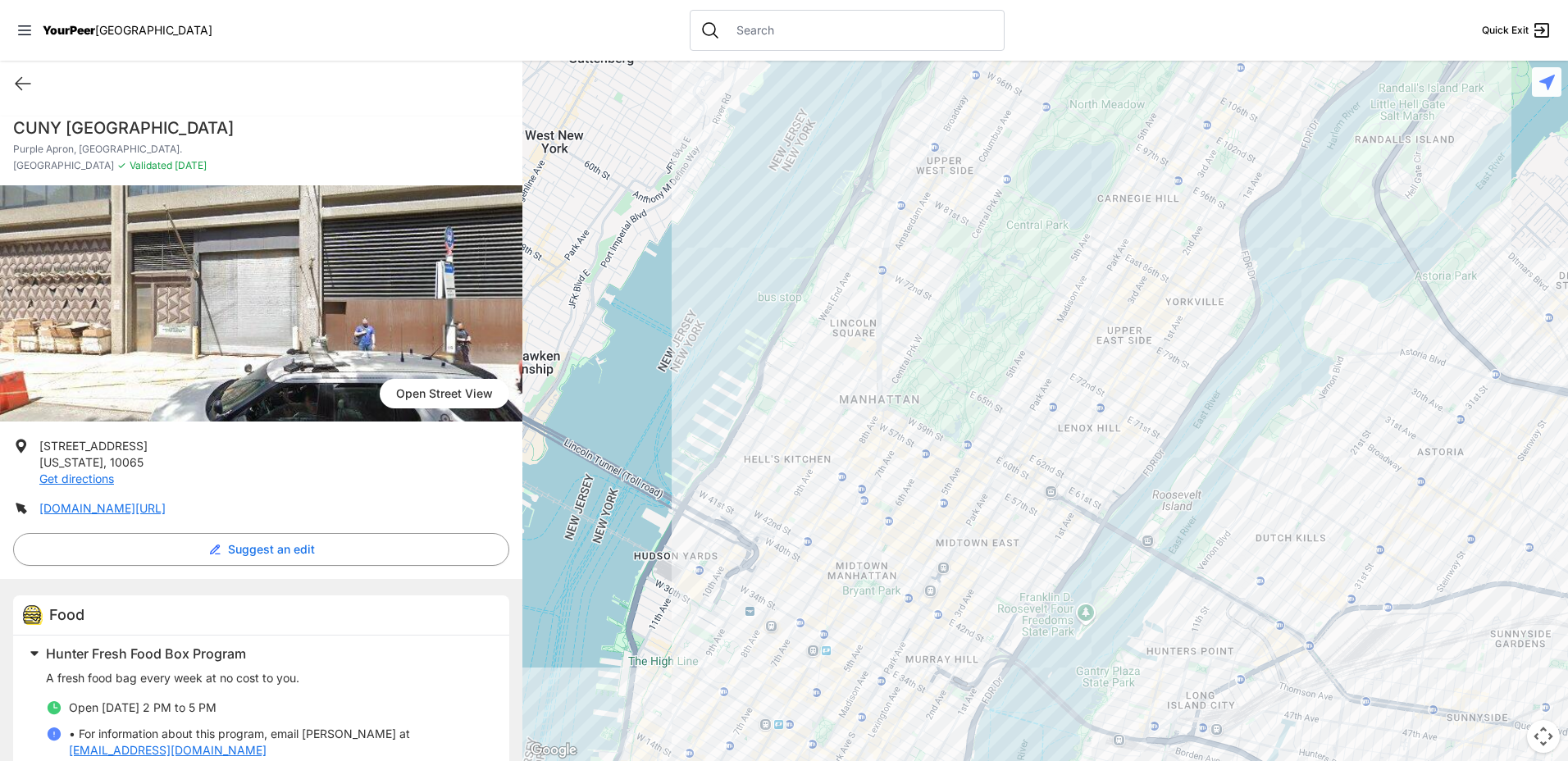
click at [1042, 332] on div at bounding box center [1046, 411] width 1046 height 700
